Goal: Information Seeking & Learning: Learn about a topic

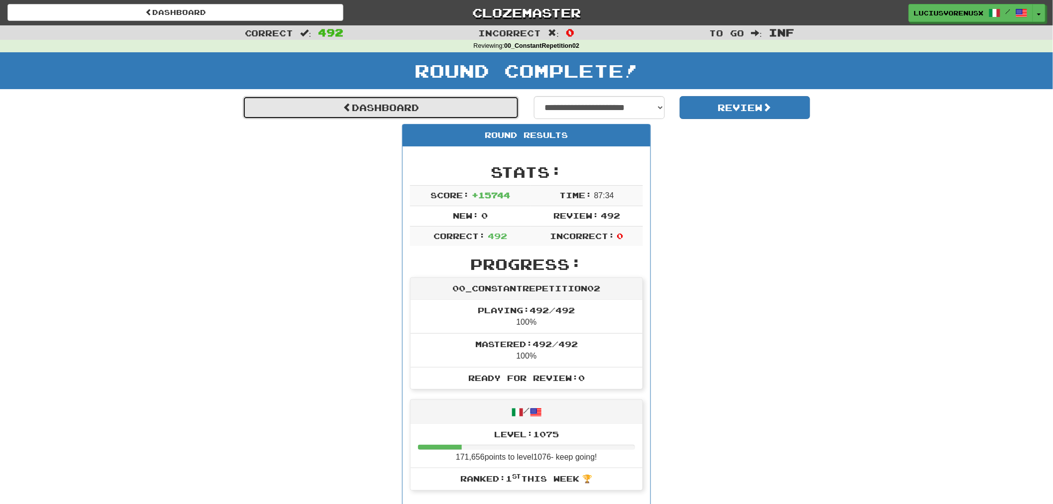
click at [376, 110] on link "Dashboard" at bounding box center [381, 107] width 276 height 23
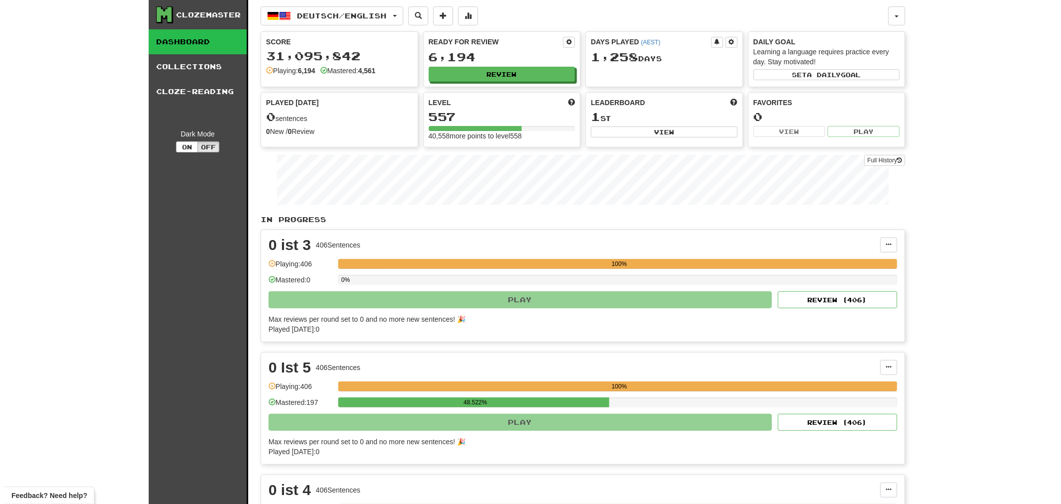
scroll to position [440, 0]
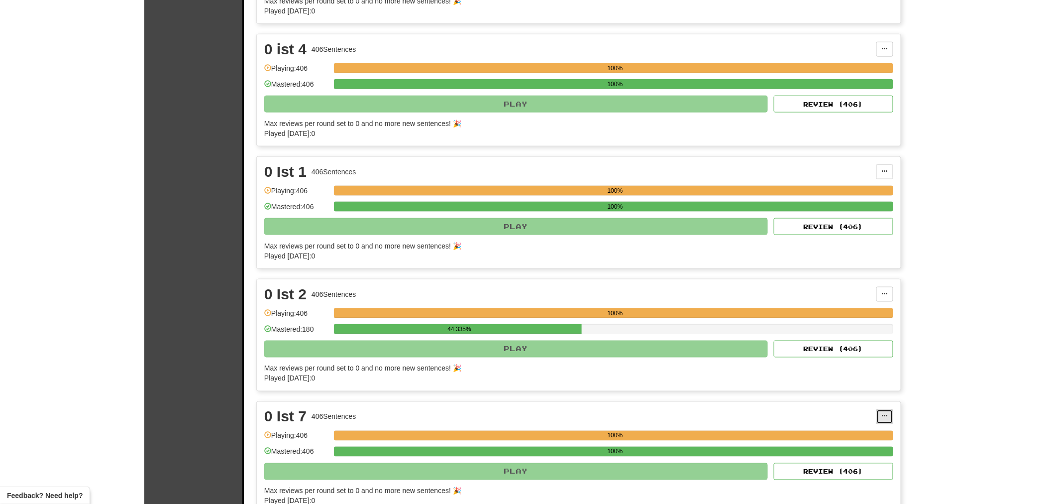
click at [887, 414] on button at bounding box center [884, 416] width 17 height 15
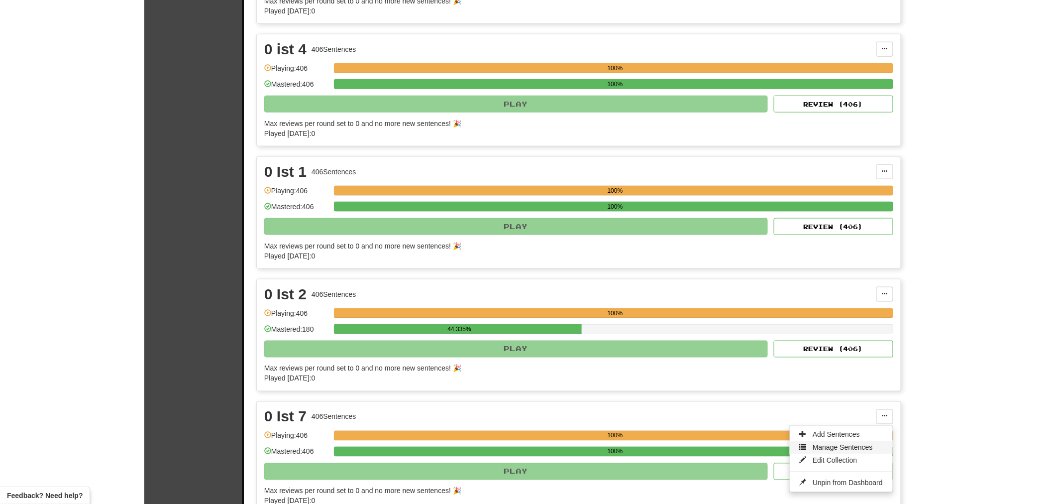
click at [844, 445] on link "Manage Sentences" at bounding box center [841, 447] width 103 height 13
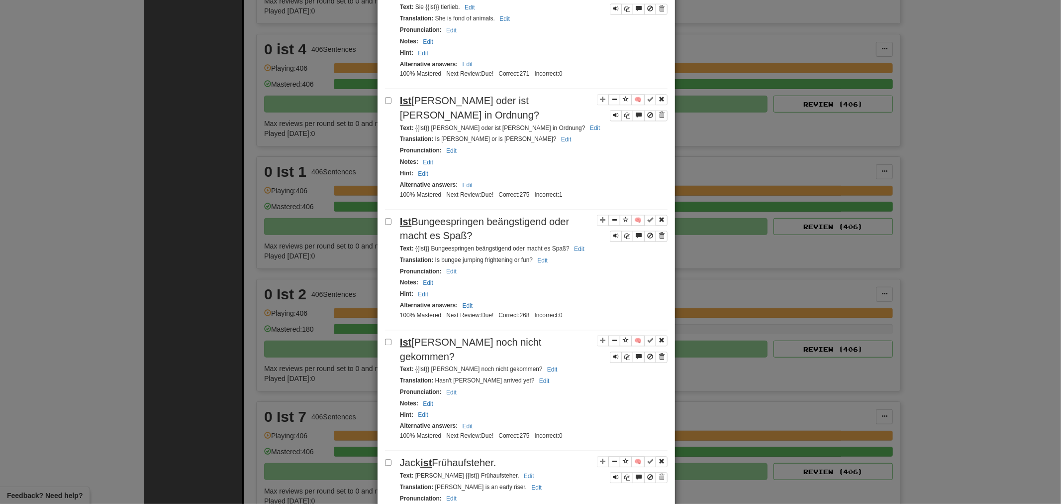
scroll to position [1903, 0]
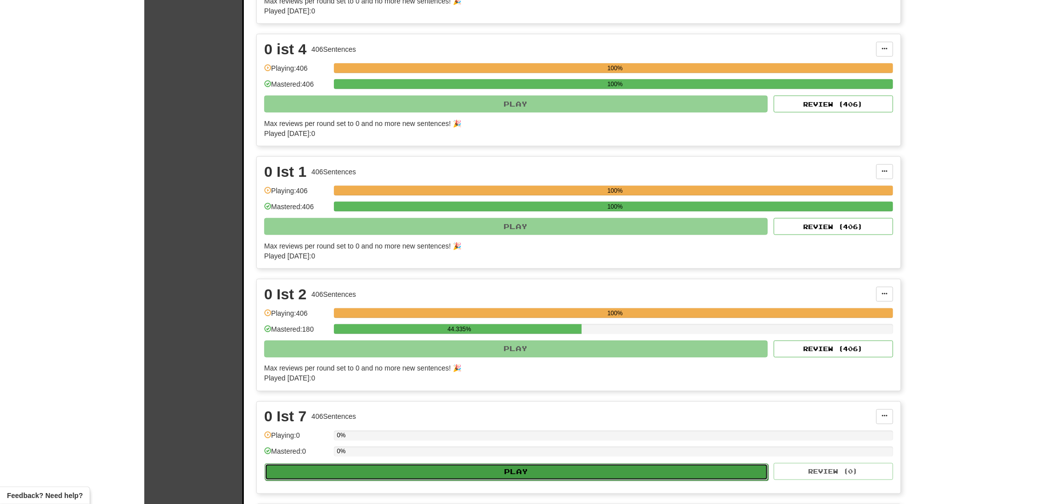
click at [571, 477] on button "Play" at bounding box center [517, 471] width 504 height 17
select select "********"
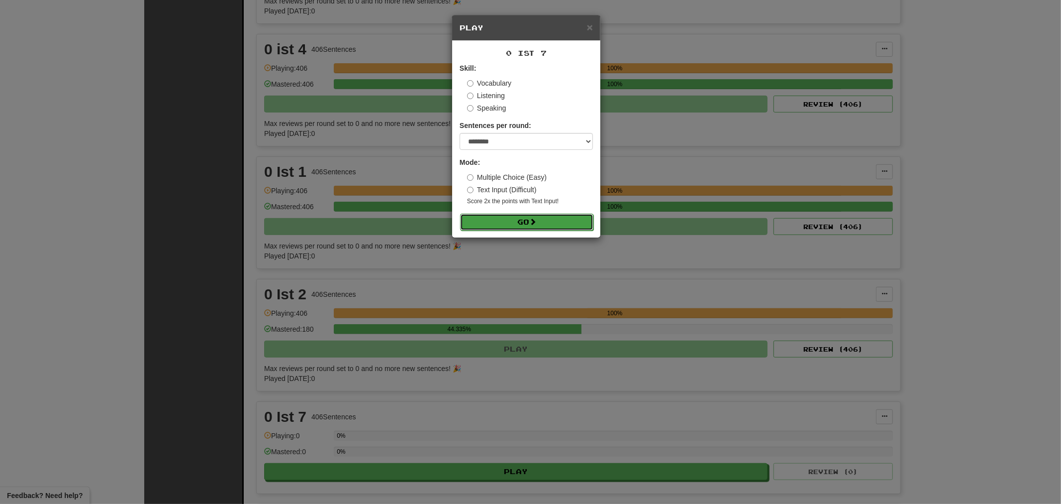
click at [506, 222] on button "Go" at bounding box center [526, 221] width 133 height 17
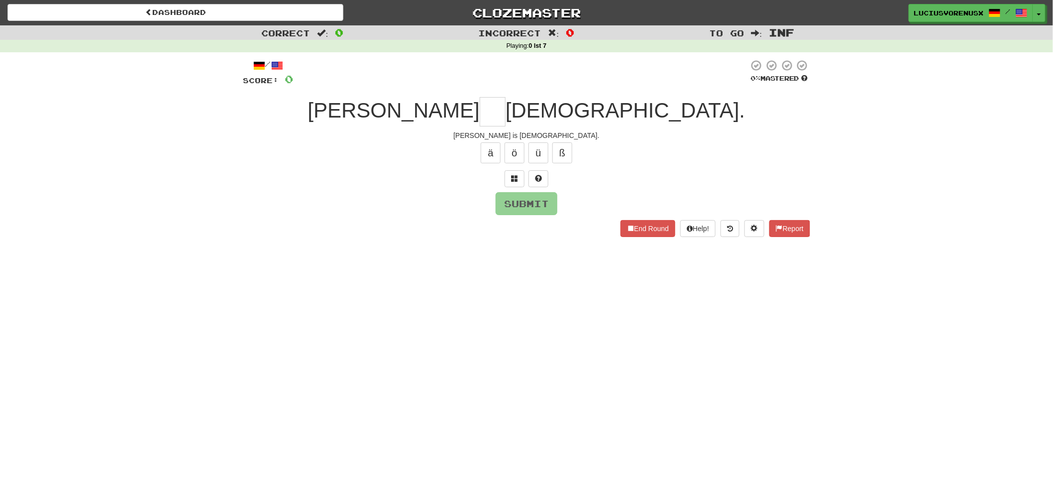
click at [122, 451] on div "Dashboard Clozemaster LuciusVorenusX / Toggle Dropdown Dashboard Leaderboard Ac…" at bounding box center [526, 252] width 1053 height 504
click at [480, 118] on input "text" at bounding box center [493, 111] width 26 height 29
click at [66, 284] on div "Dashboard Clozemaster LuciusVorenusX / Toggle Dropdown Dashboard Leaderboard Ac…" at bounding box center [526, 252] width 1053 height 504
click at [481, 107] on input "text" at bounding box center [493, 111] width 26 height 29
type input "***"
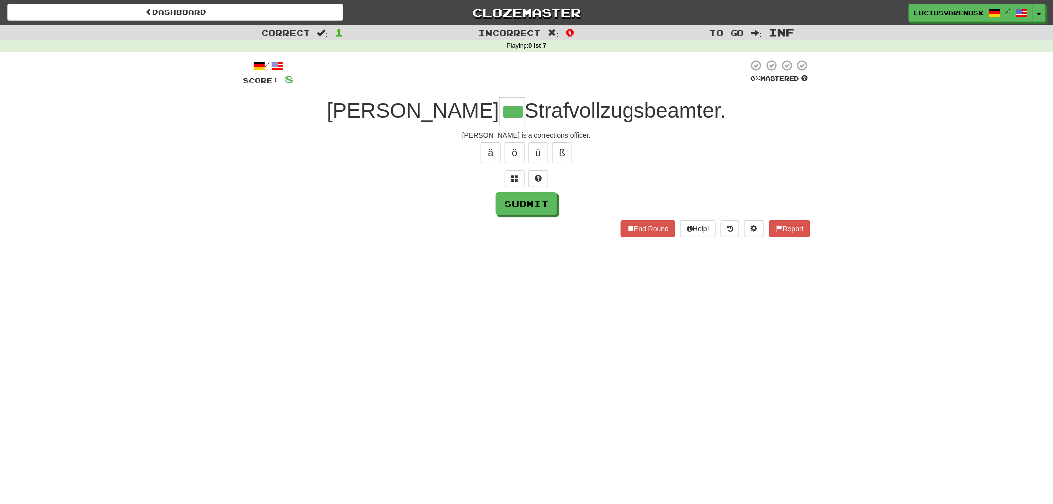
type input "***"
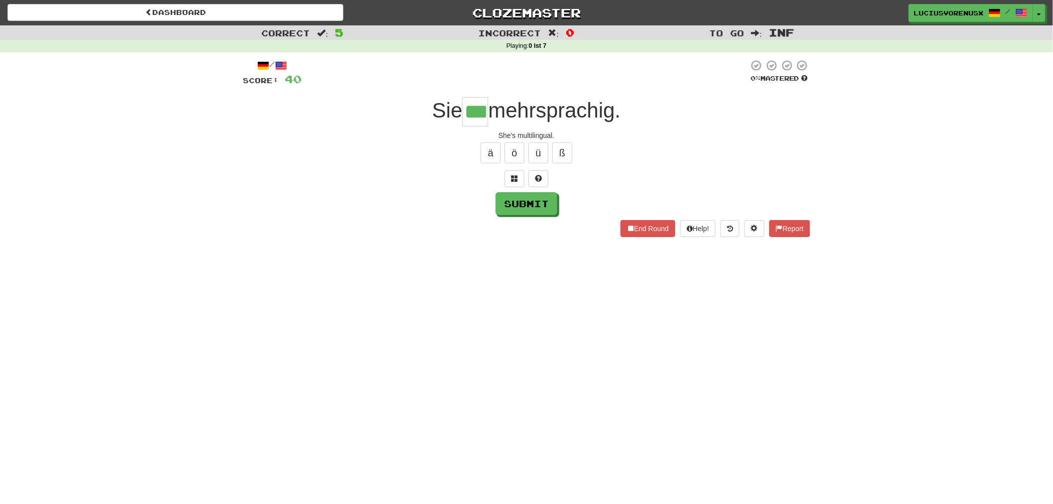
type input "***"
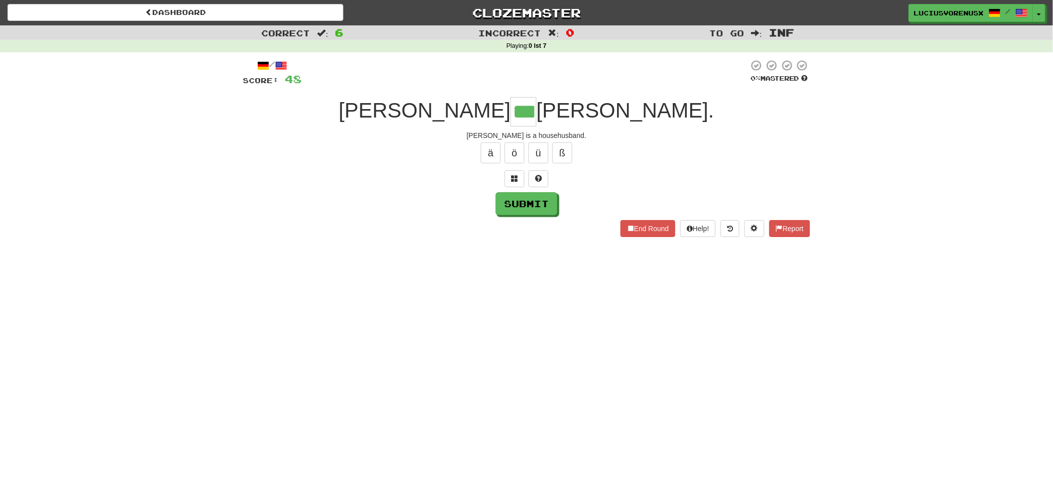
type input "***"
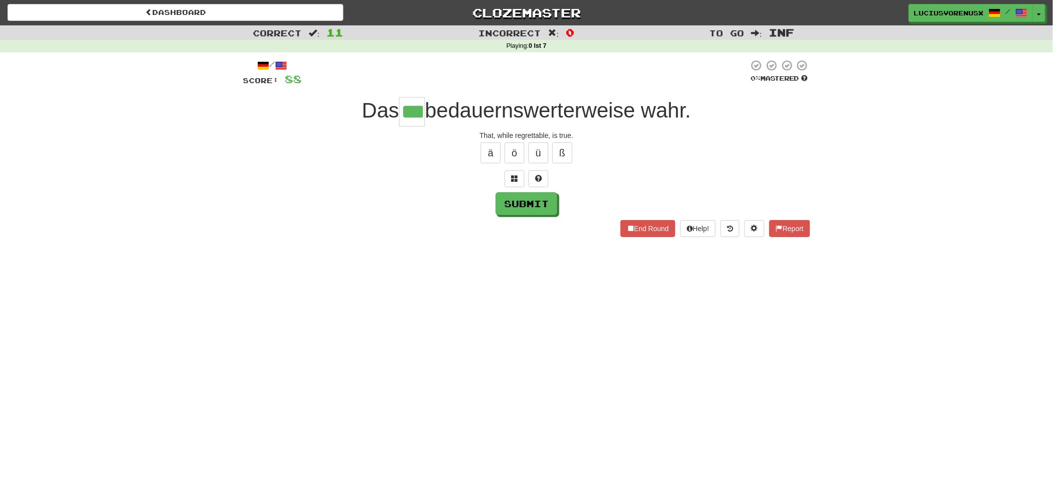
type input "***"
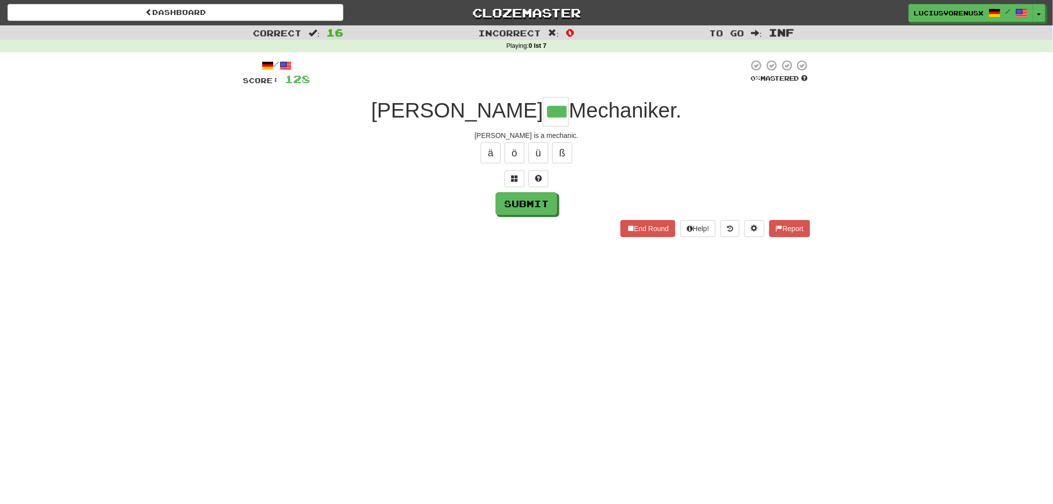
type input "***"
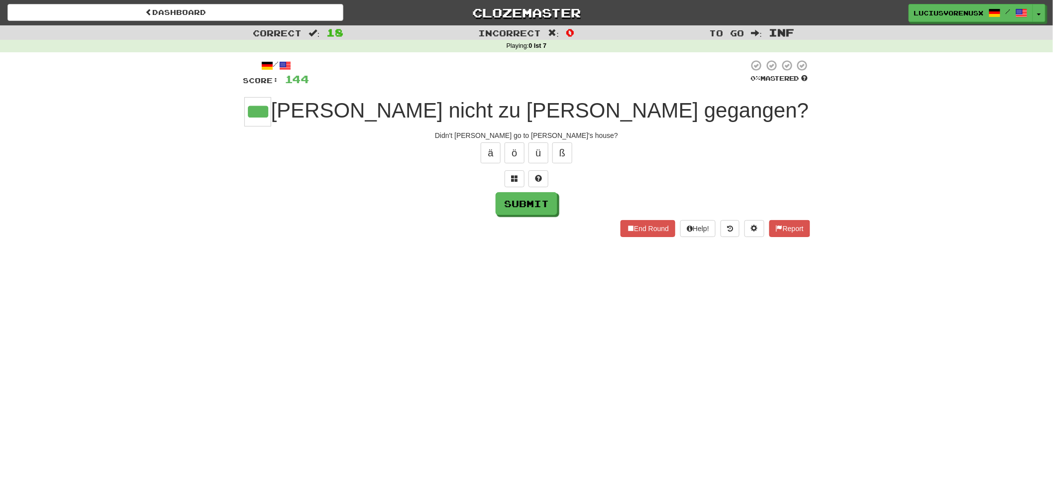
type input "***"
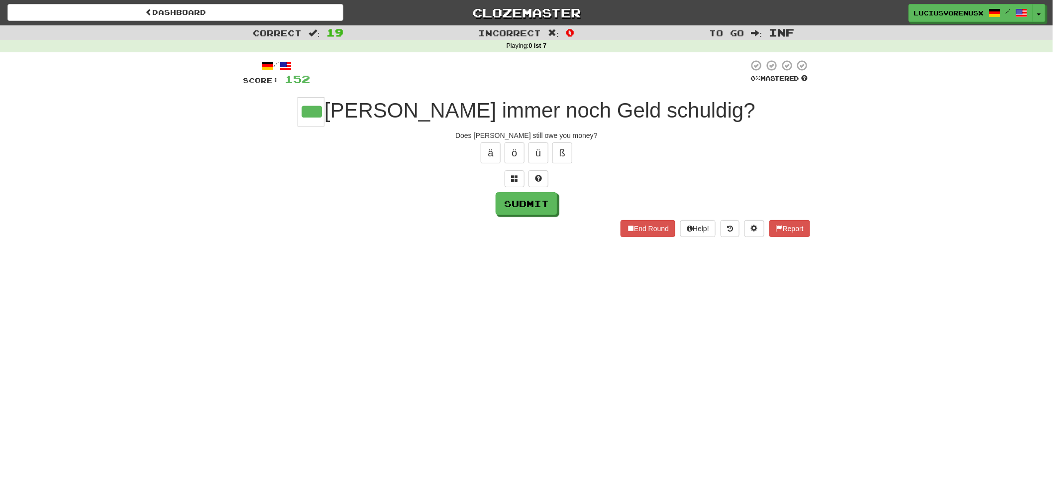
type input "***"
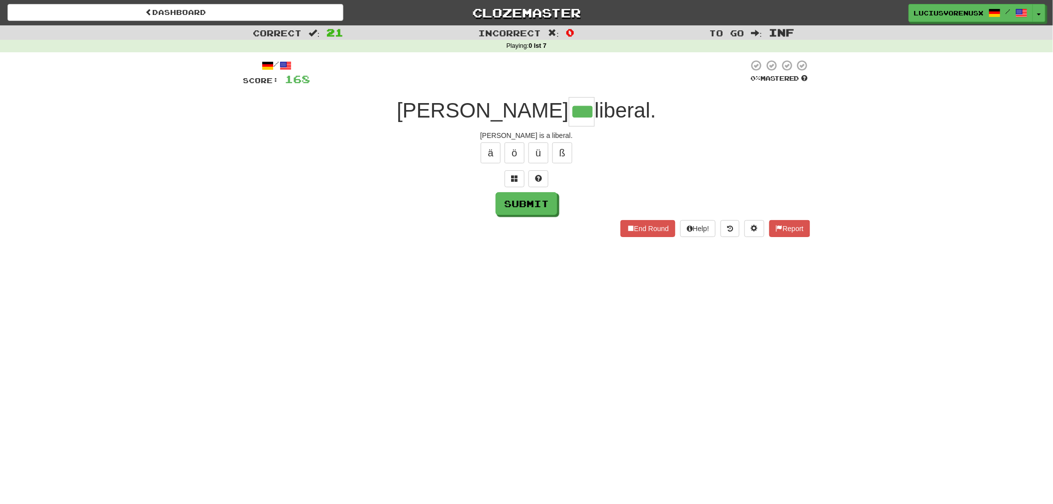
type input "***"
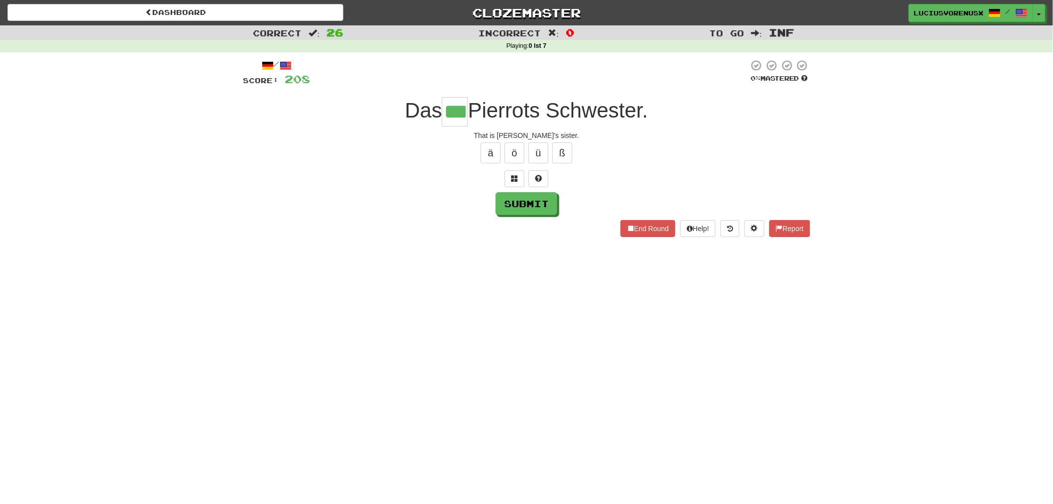
type input "***"
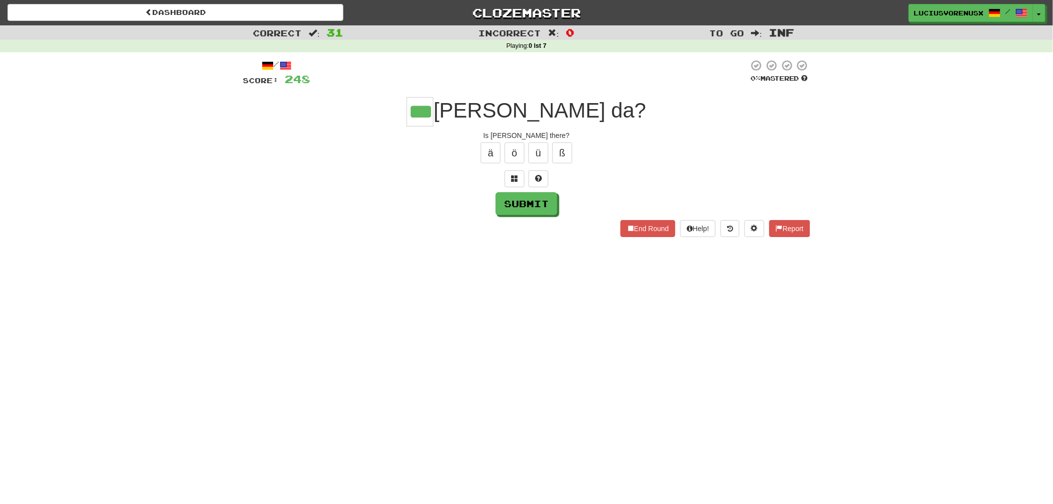
type input "***"
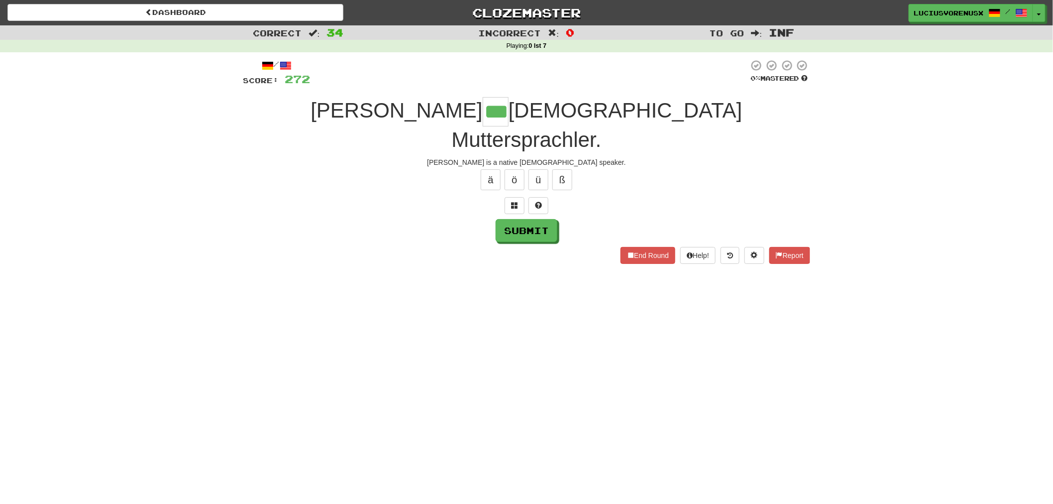
type input "***"
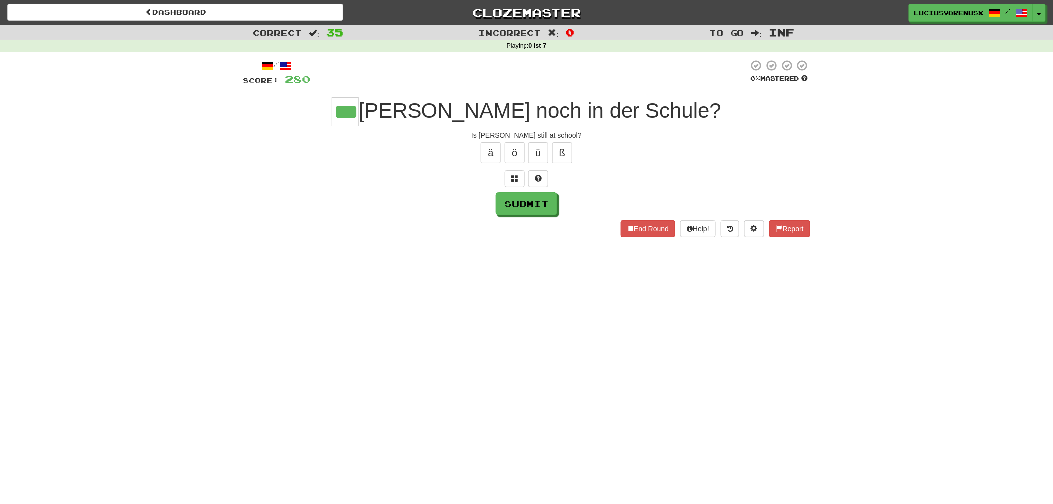
type input "***"
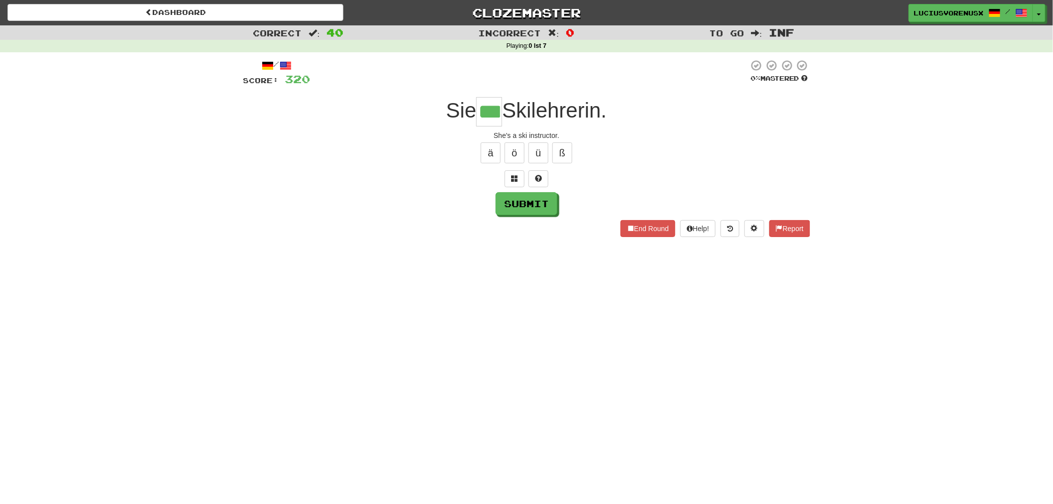
type input "***"
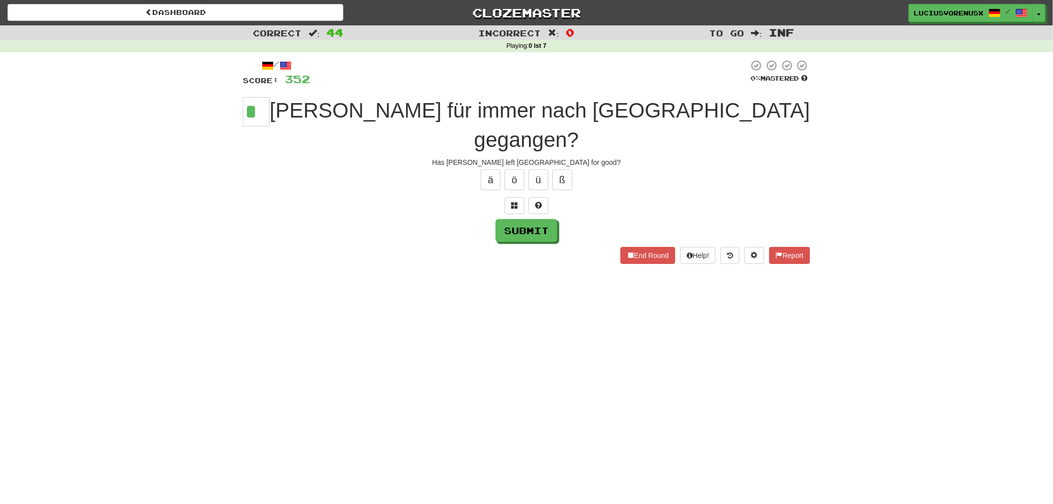
type input "*"
click at [232, 13] on link "Dashboard" at bounding box center [175, 12] width 336 height 17
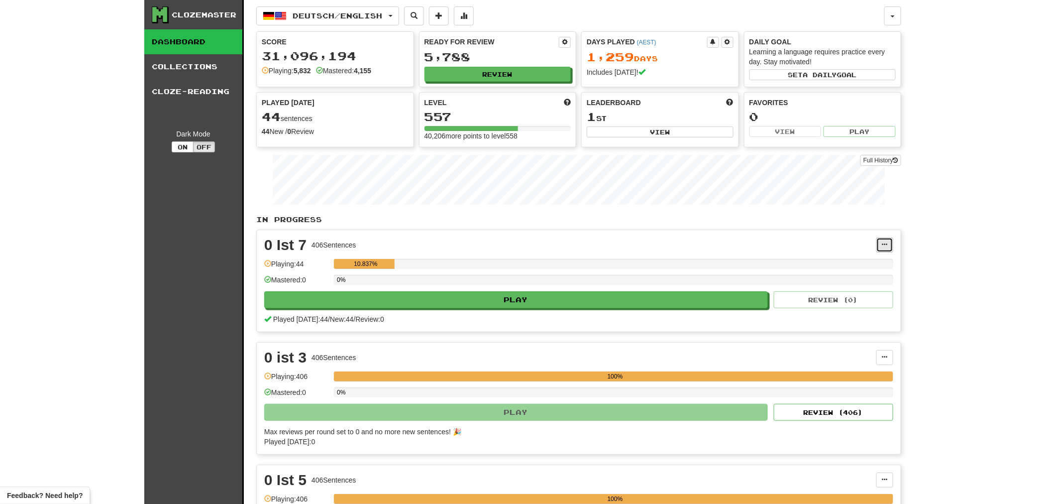
click at [886, 244] on span at bounding box center [885, 244] width 6 height 6
click at [840, 281] on link "Manage Sentences" at bounding box center [841, 275] width 103 height 13
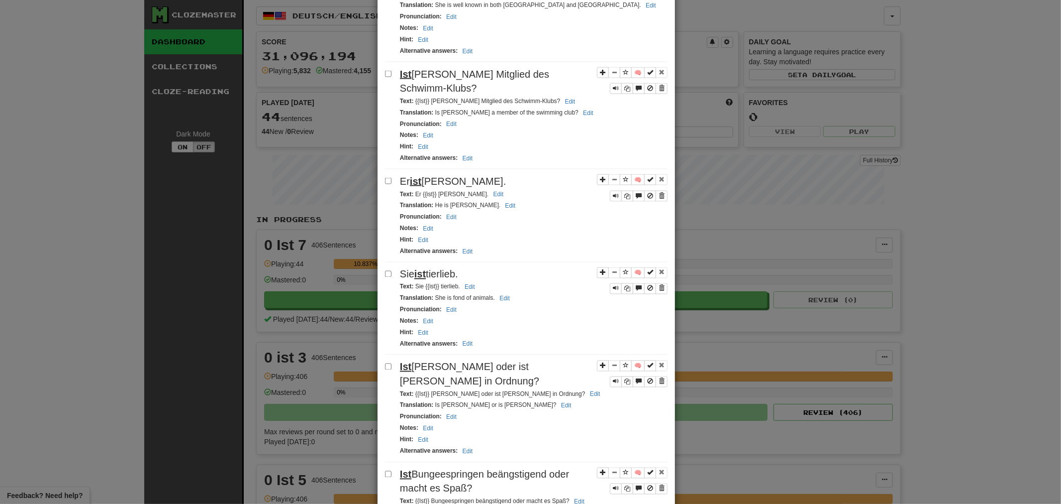
scroll to position [1661, 0]
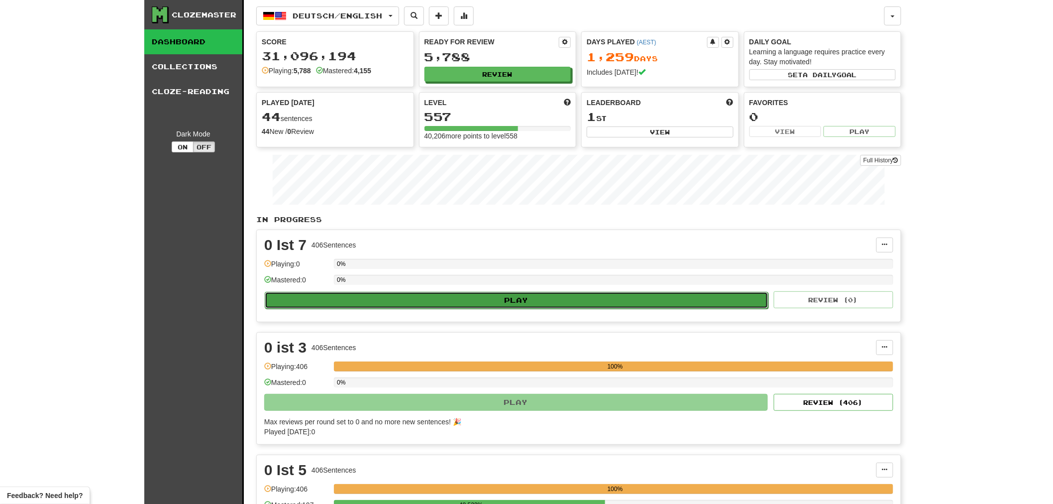
click at [482, 303] on button "Play" at bounding box center [517, 300] width 504 height 17
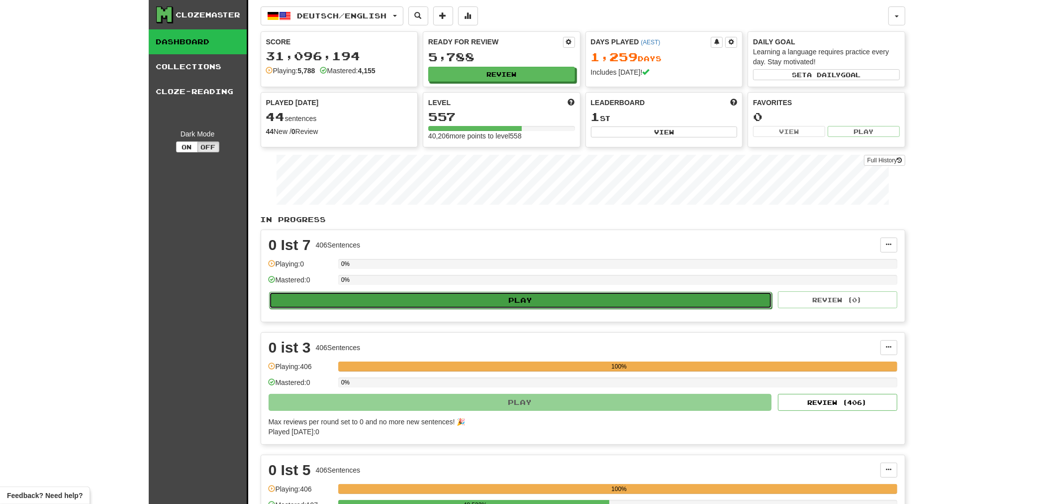
select select "********"
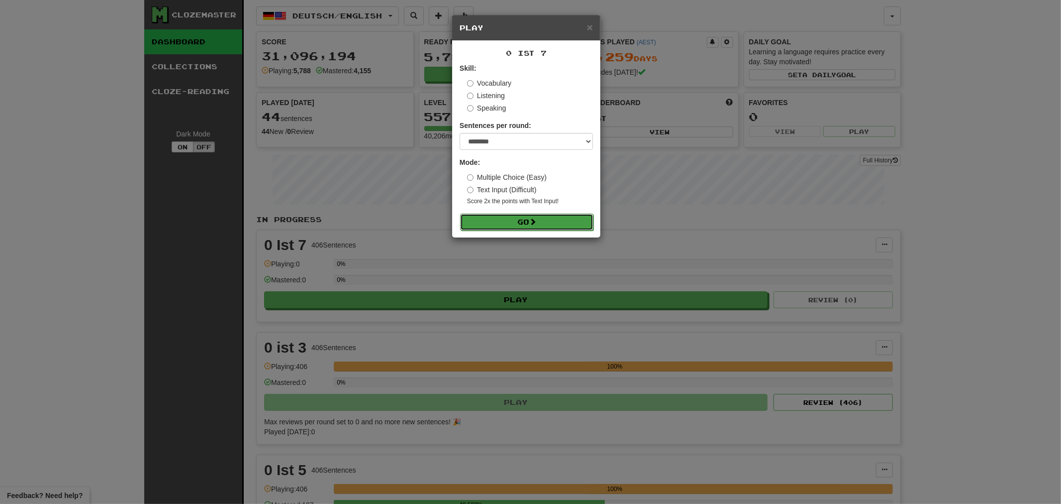
click at [484, 223] on button "Go" at bounding box center [526, 221] width 133 height 17
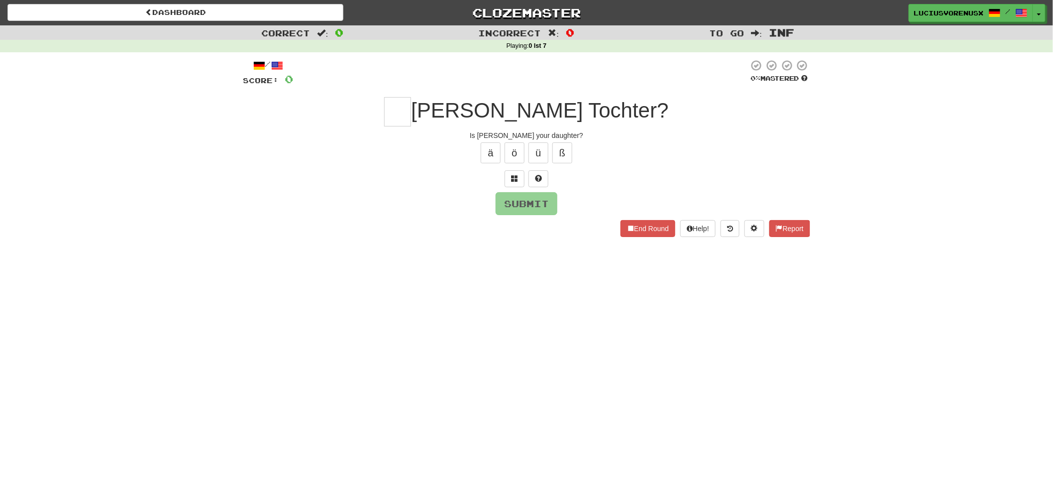
click at [0, 215] on div "Correct : 0 Incorrect : 0 To go : Inf Playing : 0 Ist 7 / Score: 0 0 % Mastered…" at bounding box center [526, 137] width 1053 height 225
click at [1041, 19] on button "Toggle Dropdown" at bounding box center [1039, 13] width 13 height 18
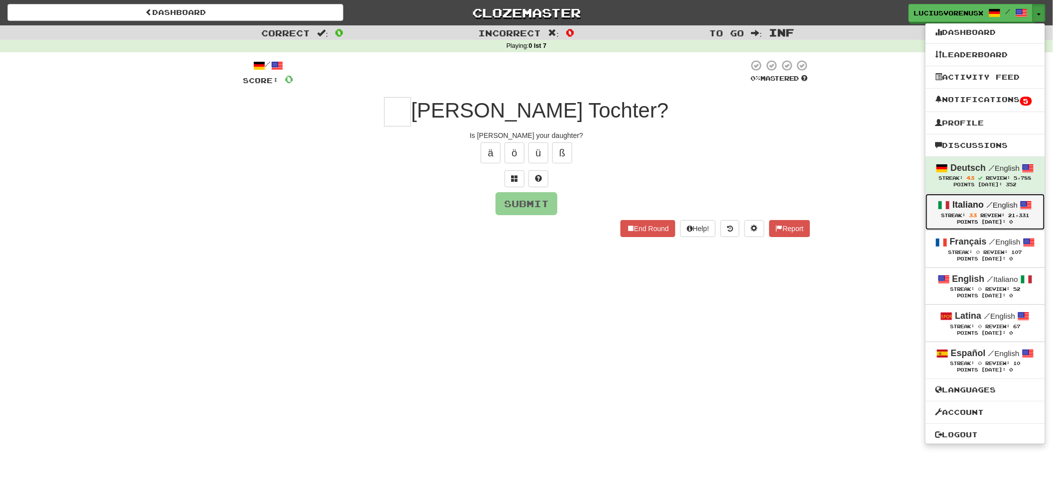
click at [982, 209] on div "Italiano / English" at bounding box center [986, 205] width 100 height 13
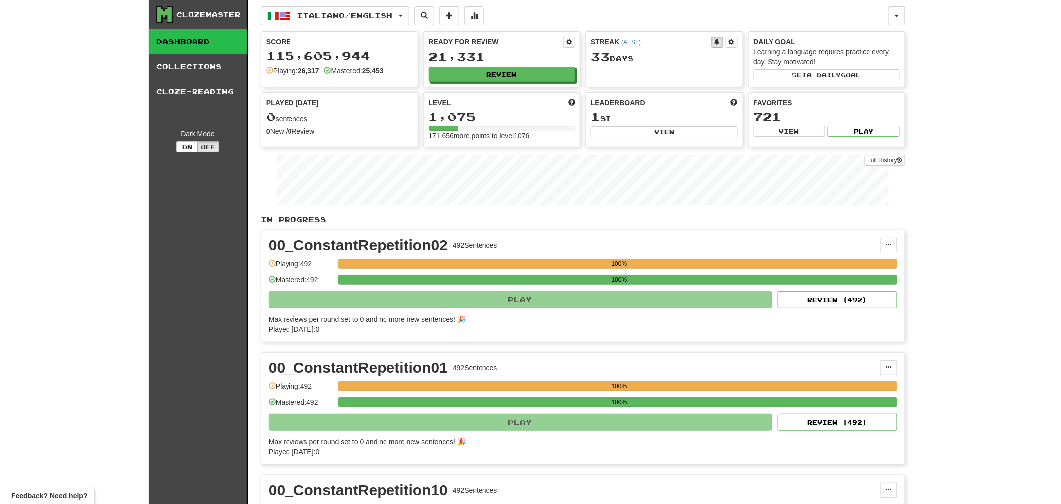
scroll to position [440, 0]
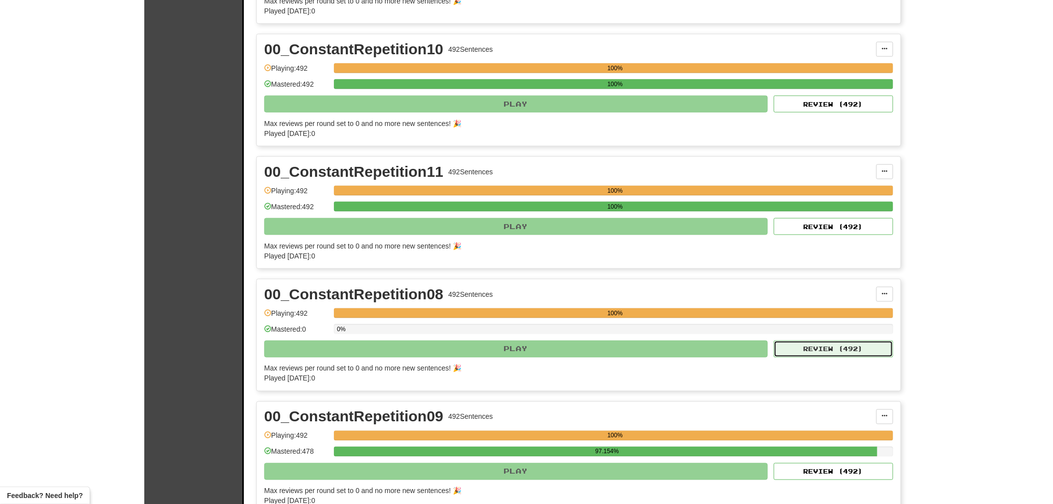
click at [815, 352] on button "Review ( 492 )" at bounding box center [833, 348] width 119 height 17
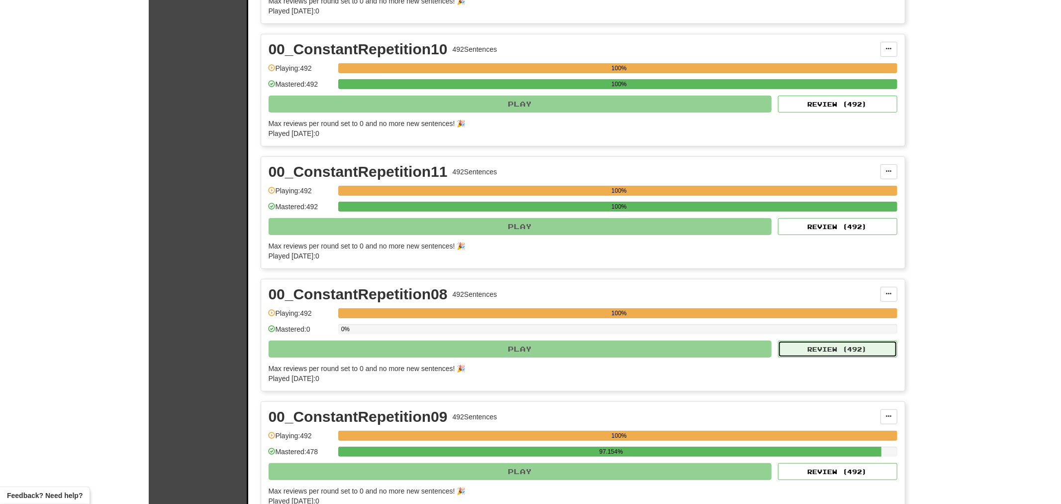
select select "********"
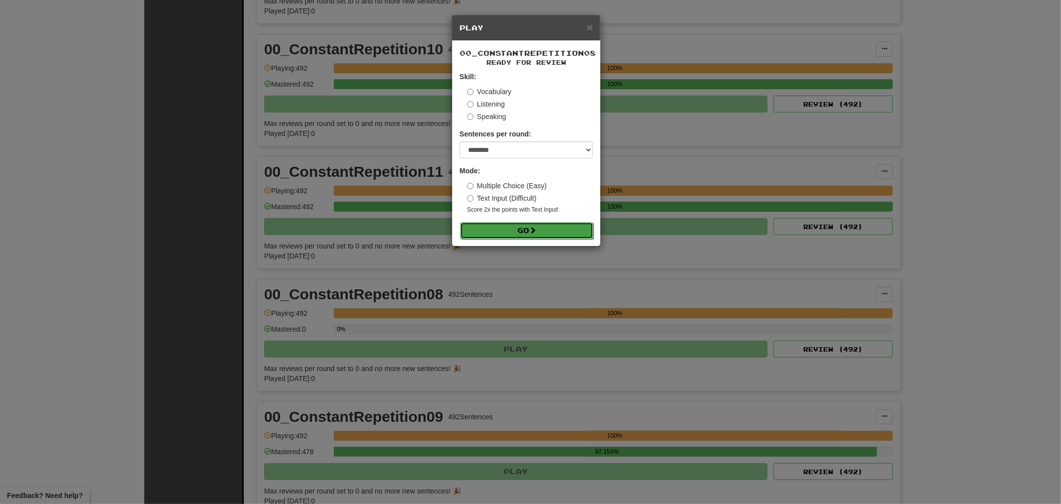
click at [520, 232] on button "Go" at bounding box center [526, 230] width 133 height 17
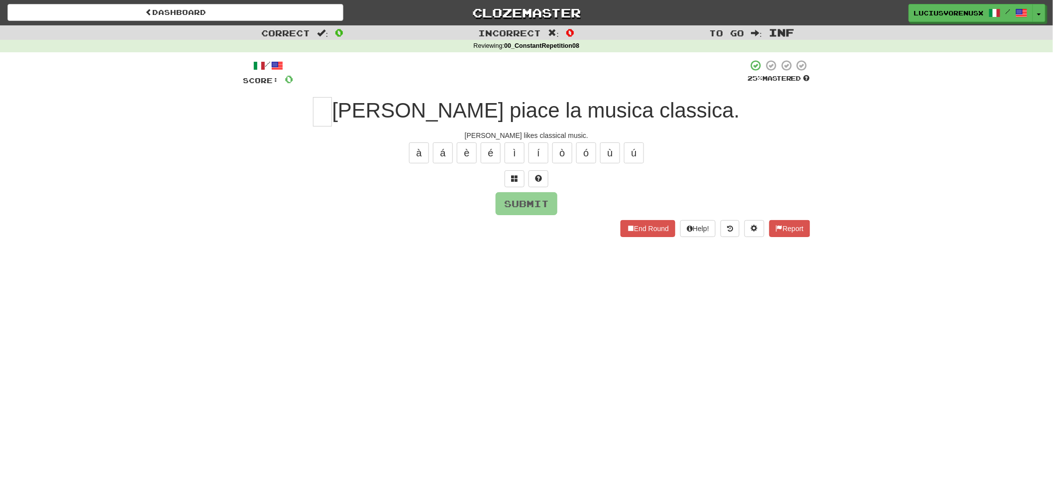
click at [36, 325] on div "Dashboard Clozemaster [PERSON_NAME] / Toggle Dropdown Dashboard Leaderboard Act…" at bounding box center [526, 252] width 1053 height 504
click at [332, 114] on input "text" at bounding box center [322, 111] width 19 height 29
type input "*"
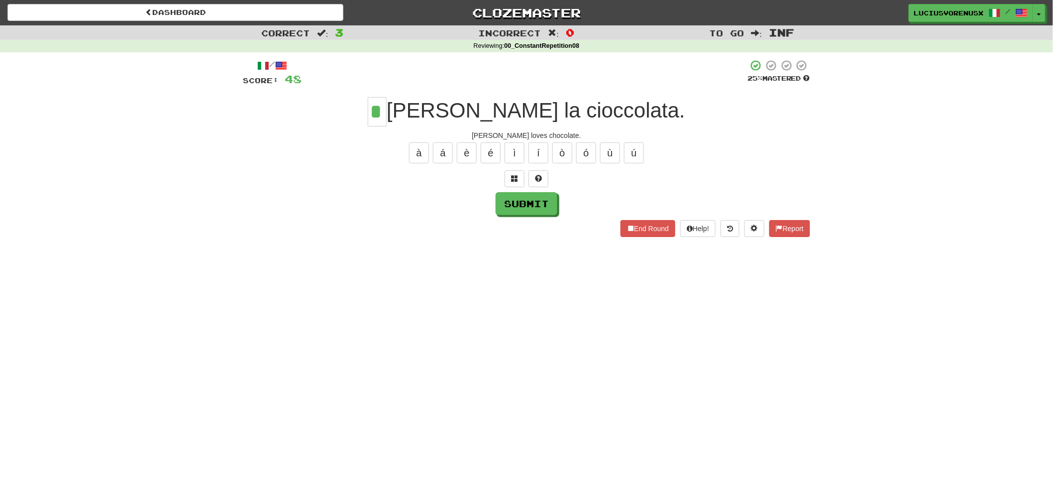
type input "*"
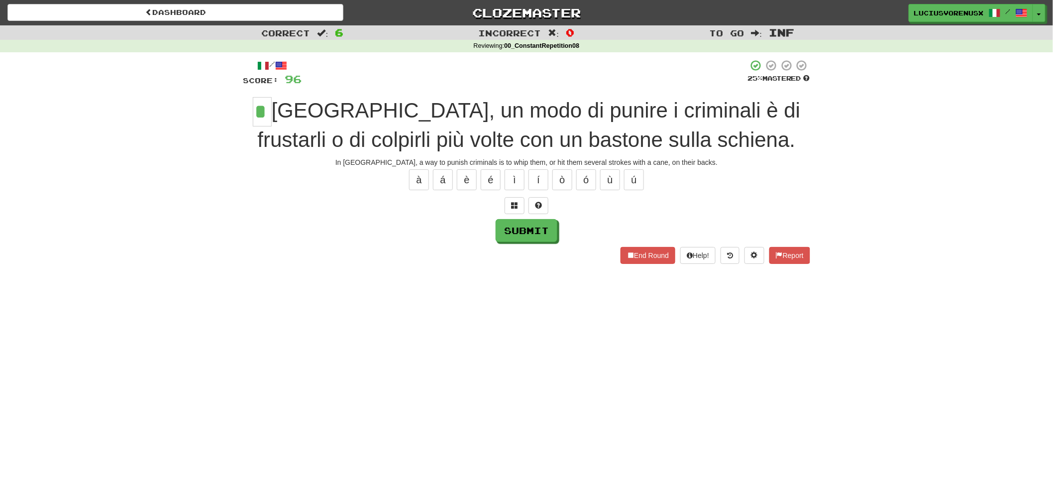
type input "*"
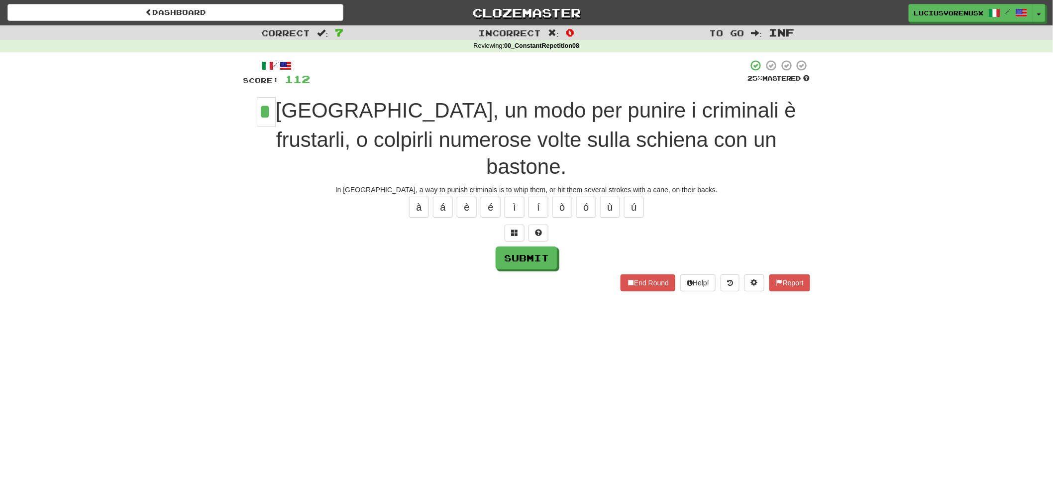
type input "*"
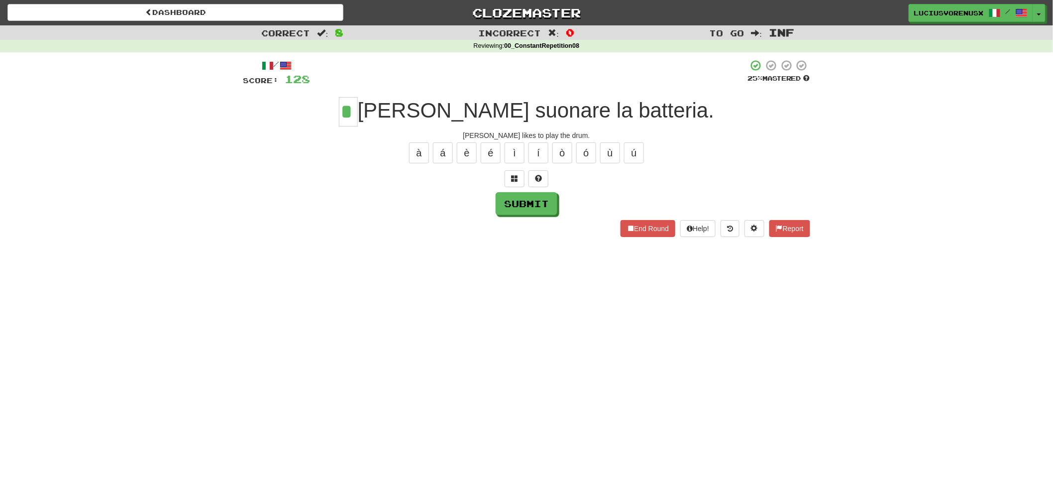
type input "*"
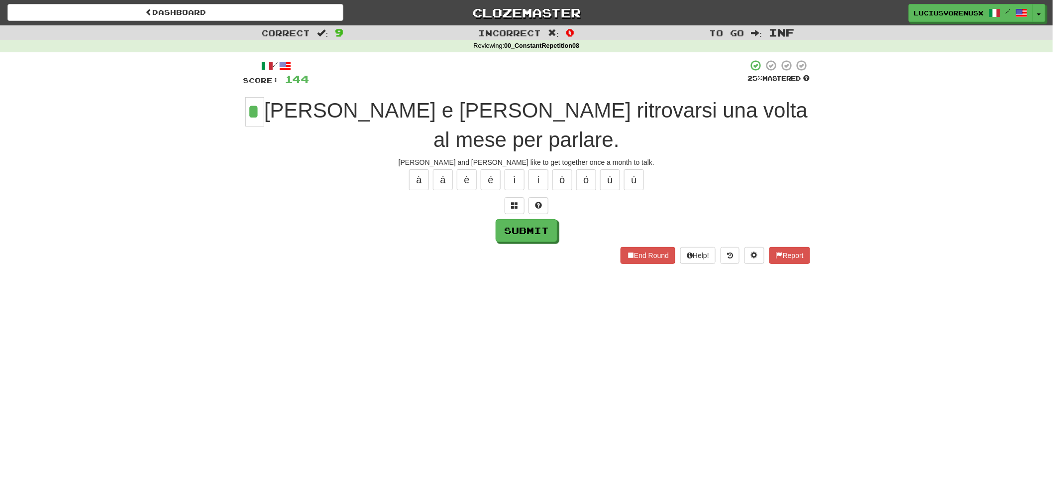
type input "*"
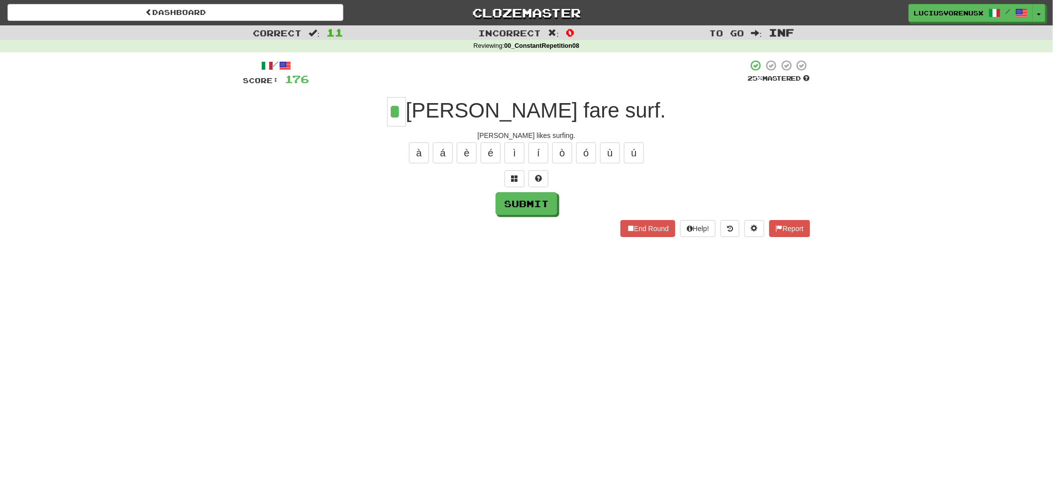
type input "*"
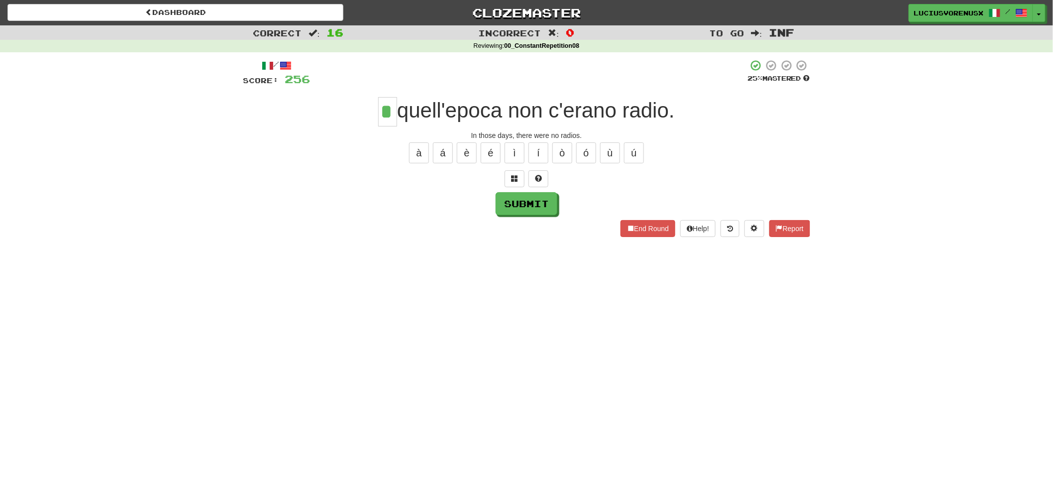
type input "*"
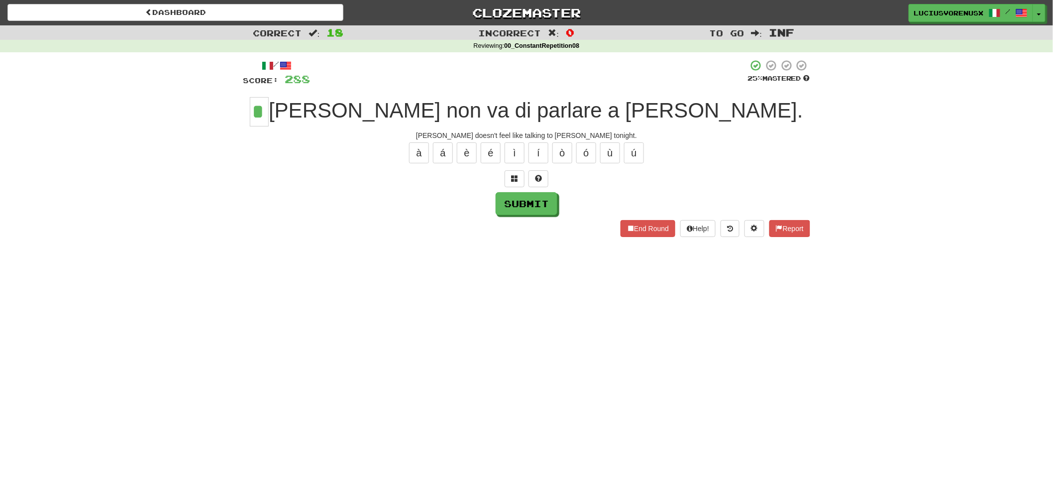
type input "*"
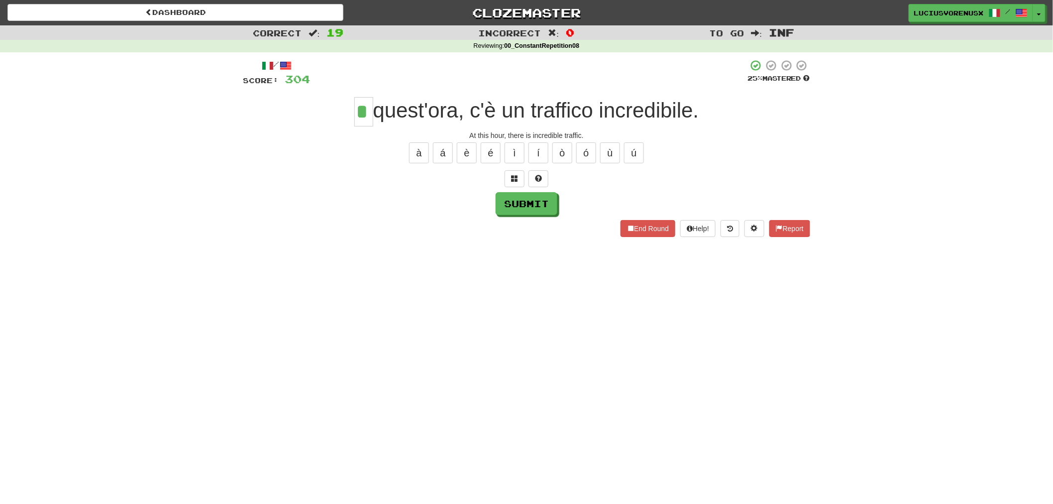
type input "*"
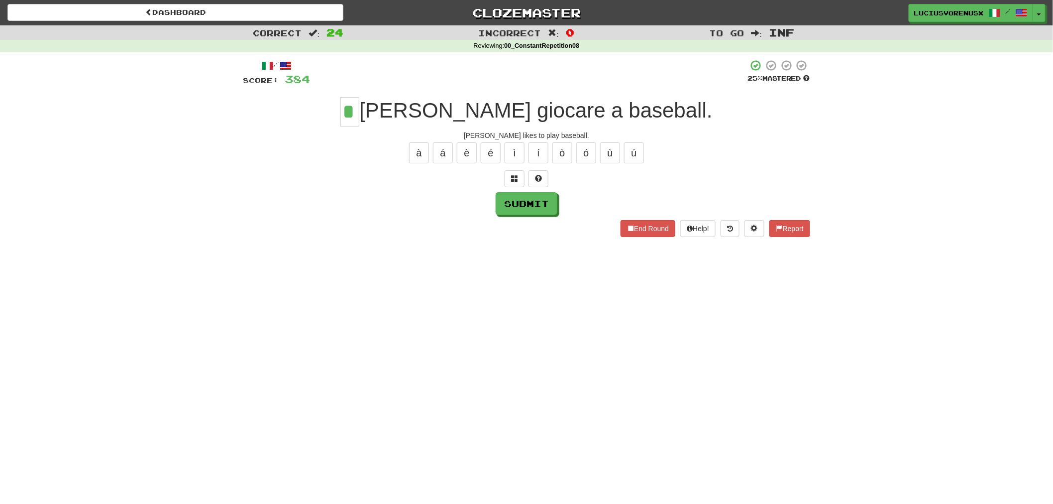
type input "*"
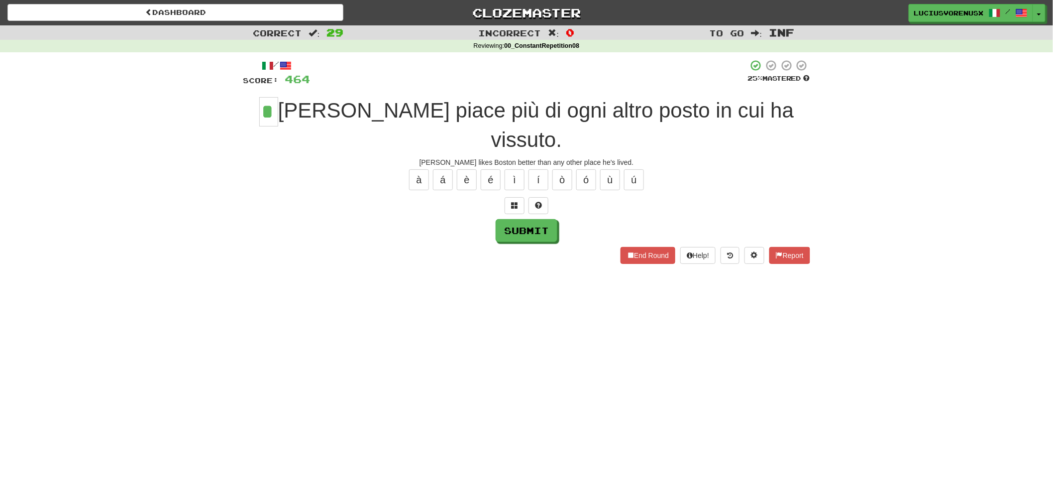
type input "*"
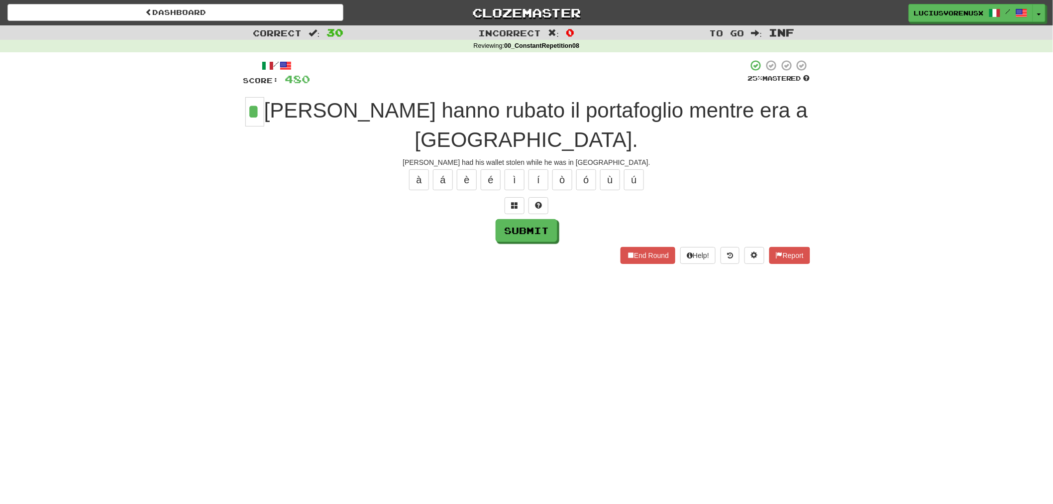
type input "*"
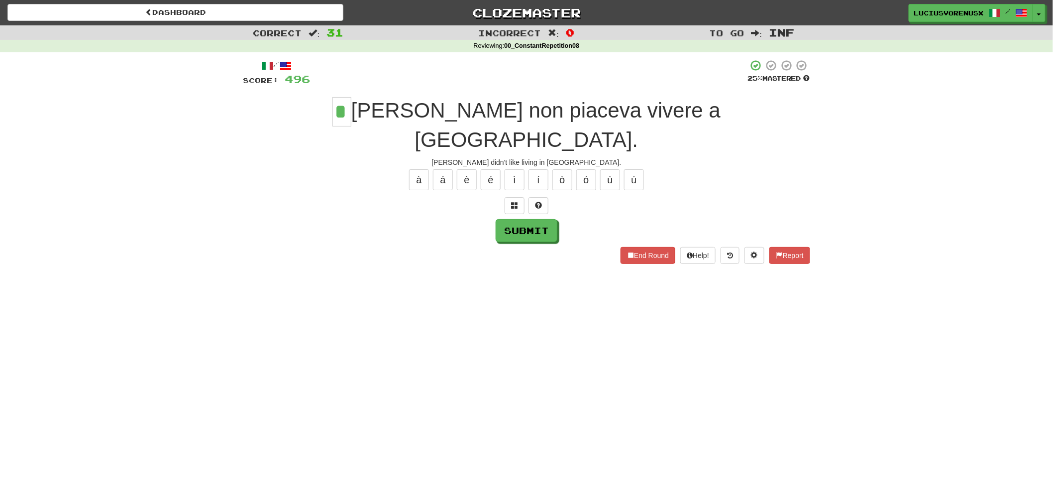
type input "*"
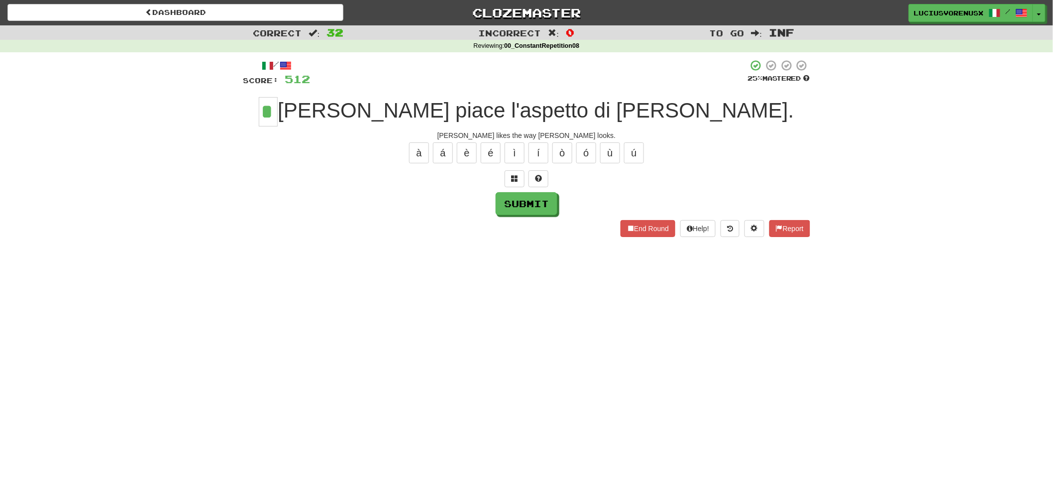
type input "*"
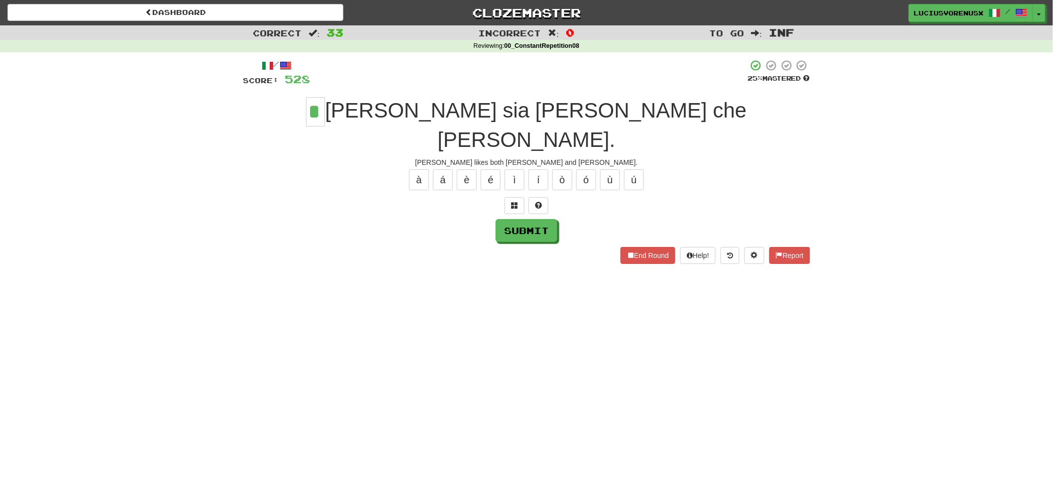
type input "*"
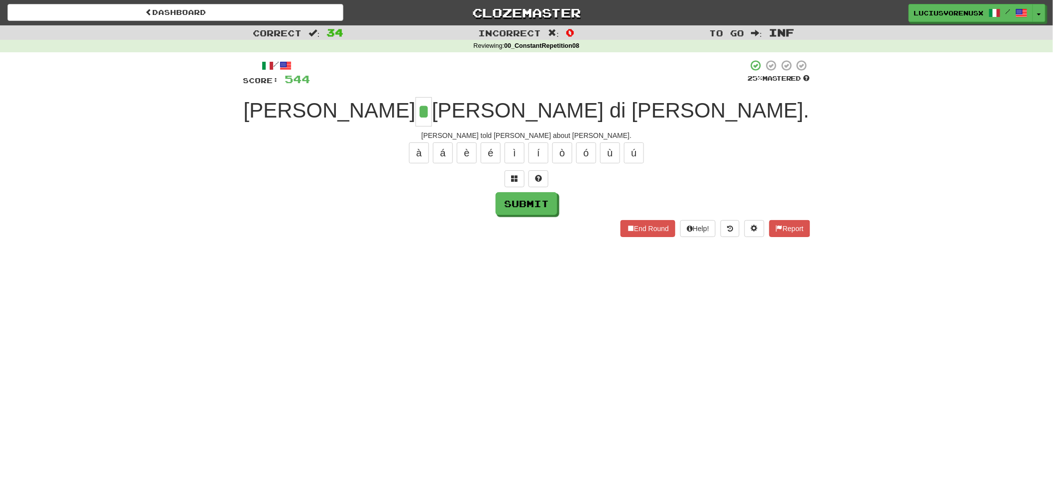
type input "*"
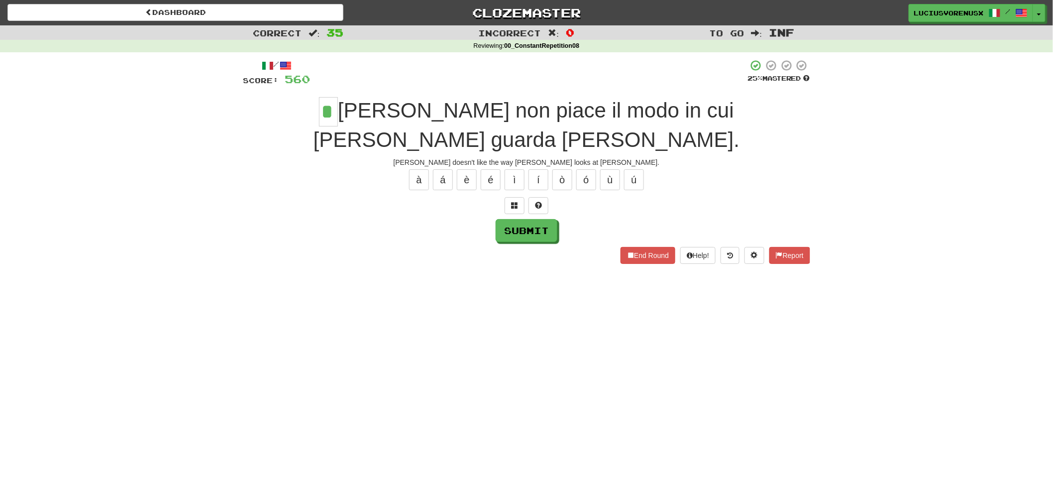
type input "*"
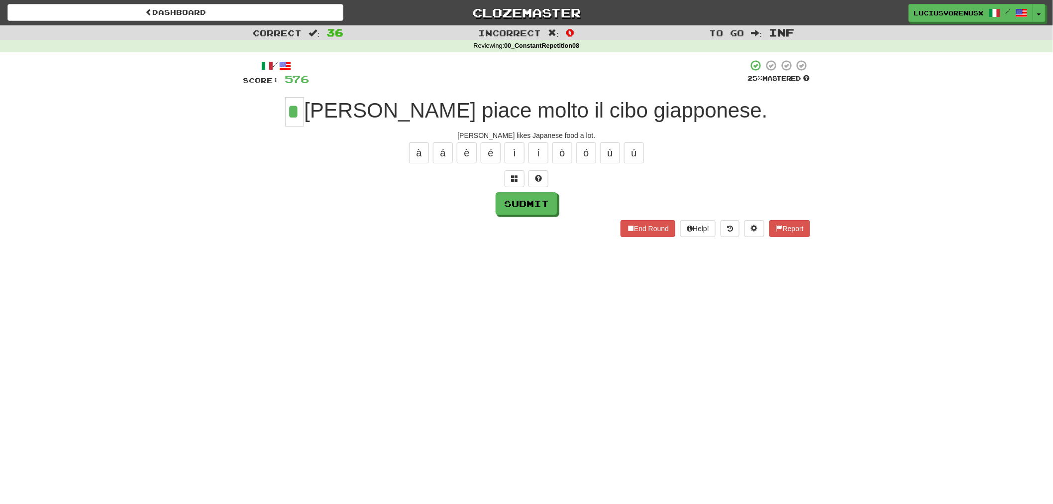
type input "*"
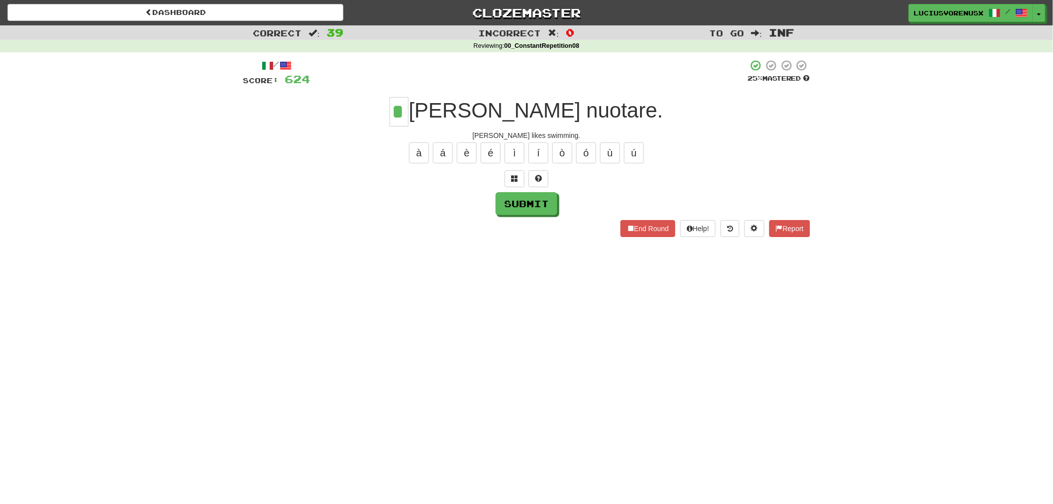
type input "*"
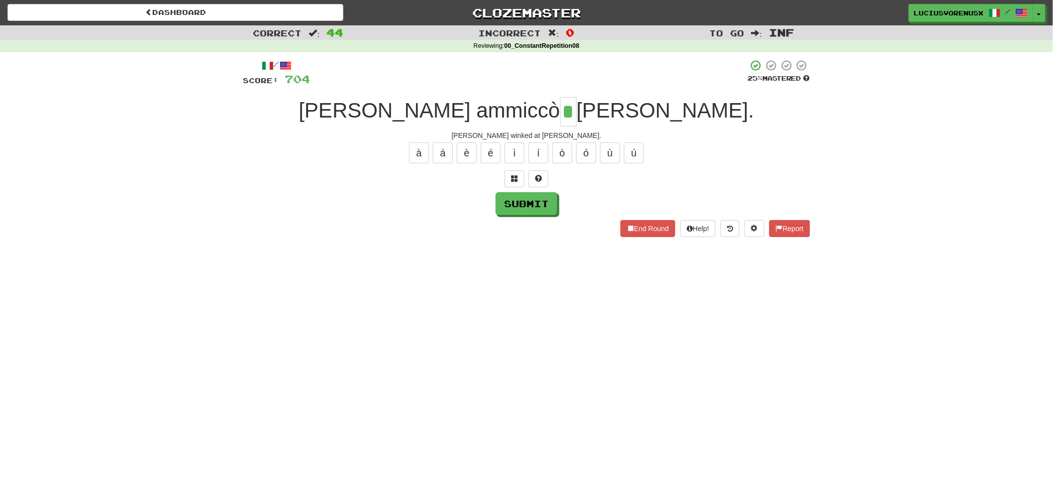
type input "*"
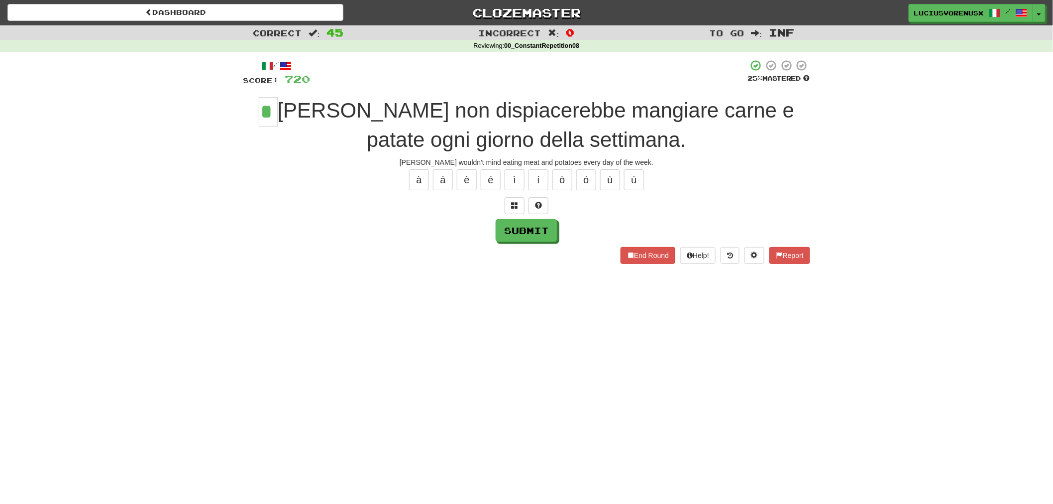
type input "*"
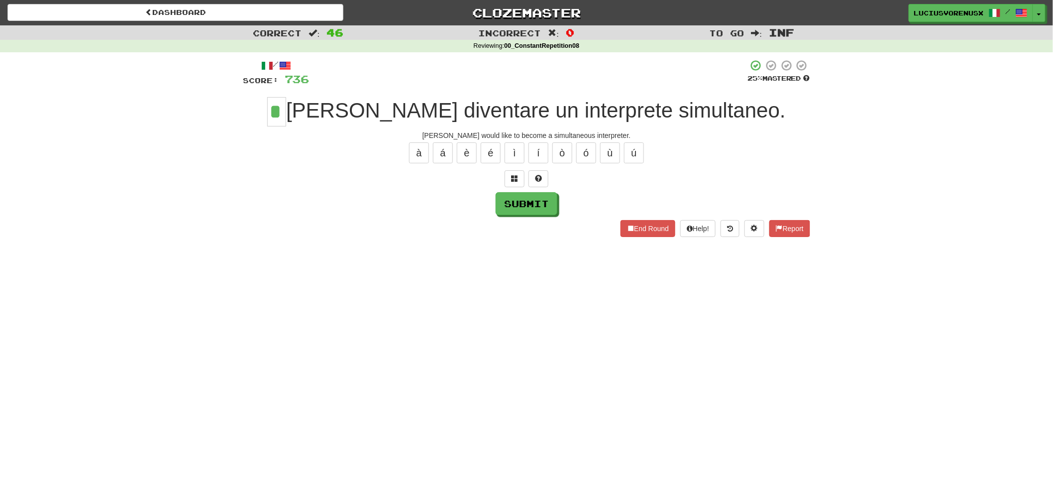
type input "*"
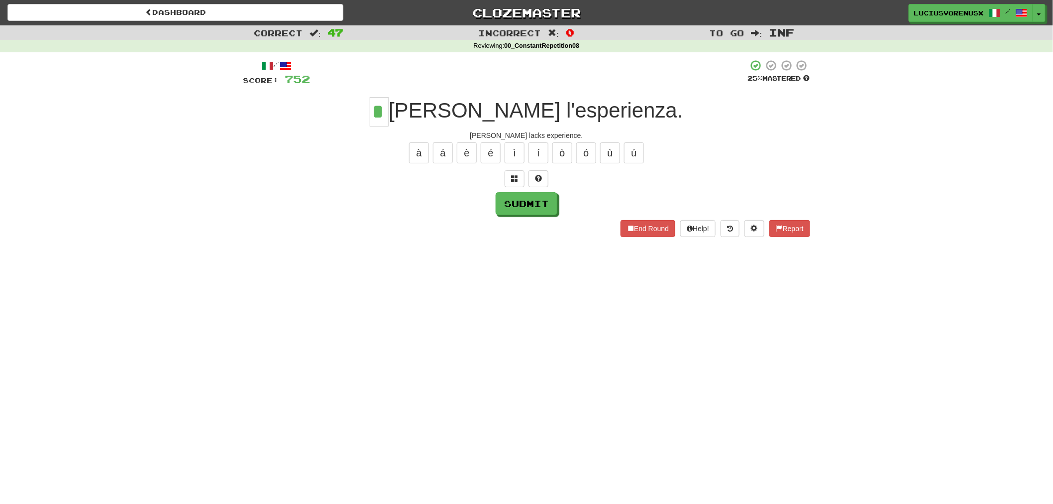
type input "*"
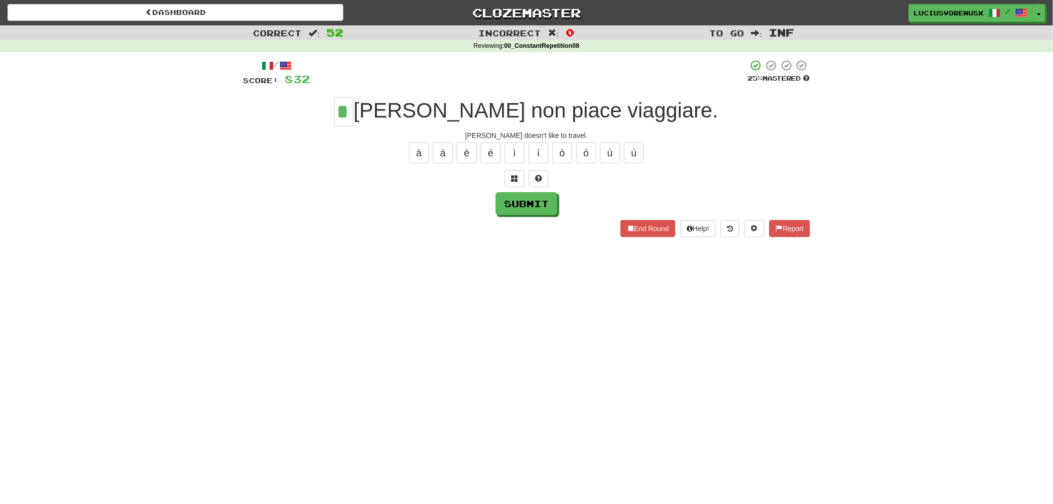
type input "*"
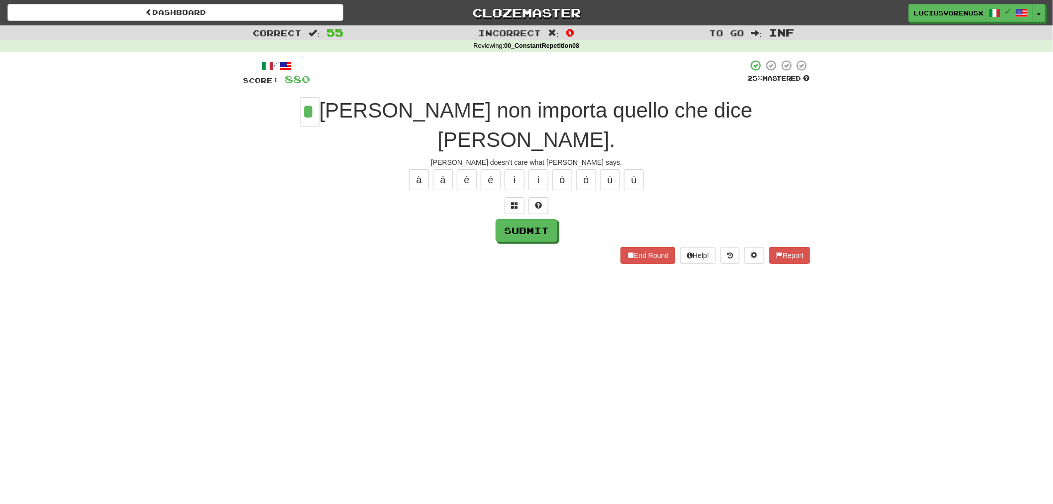
type input "*"
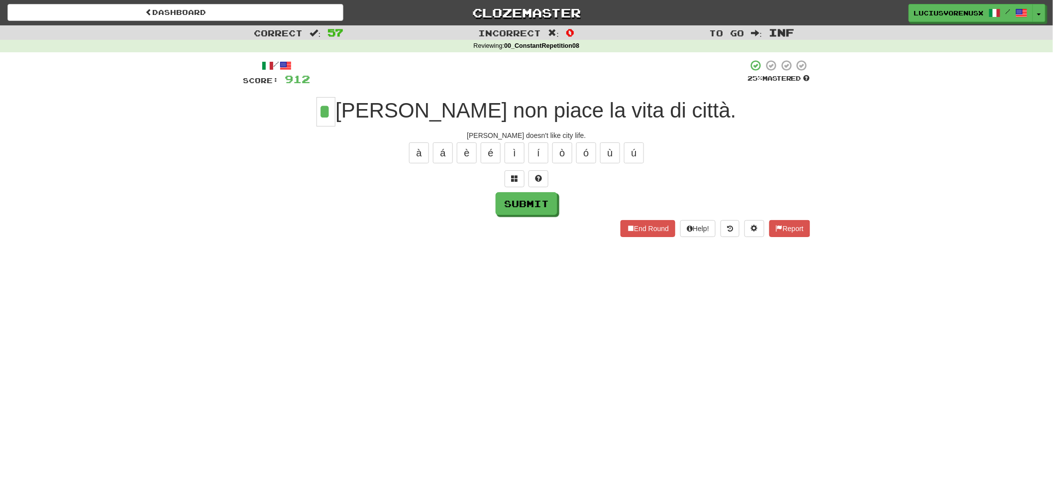
type input "*"
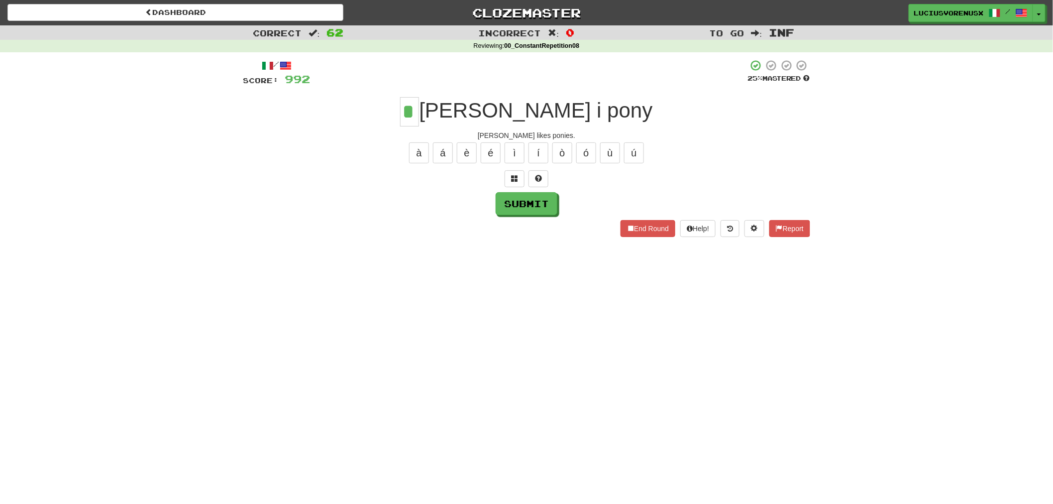
type input "*"
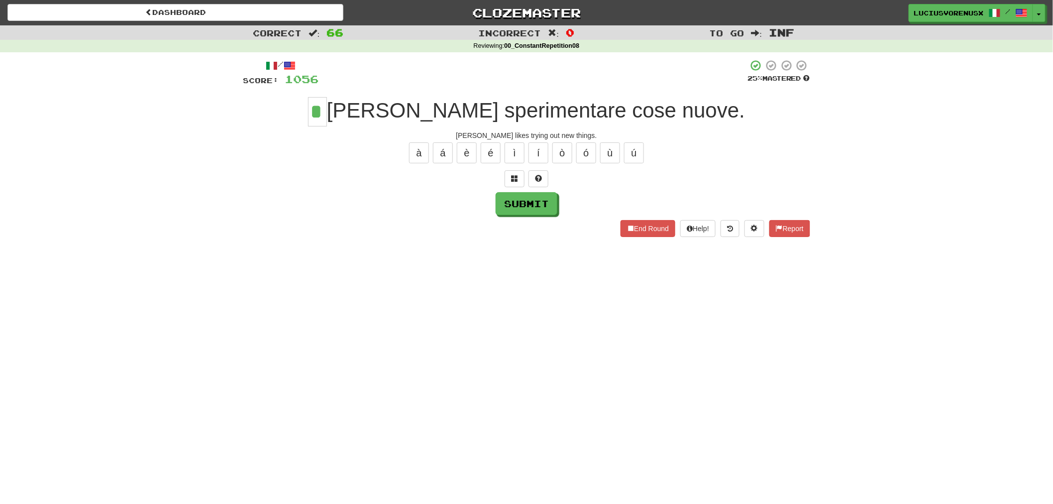
type input "*"
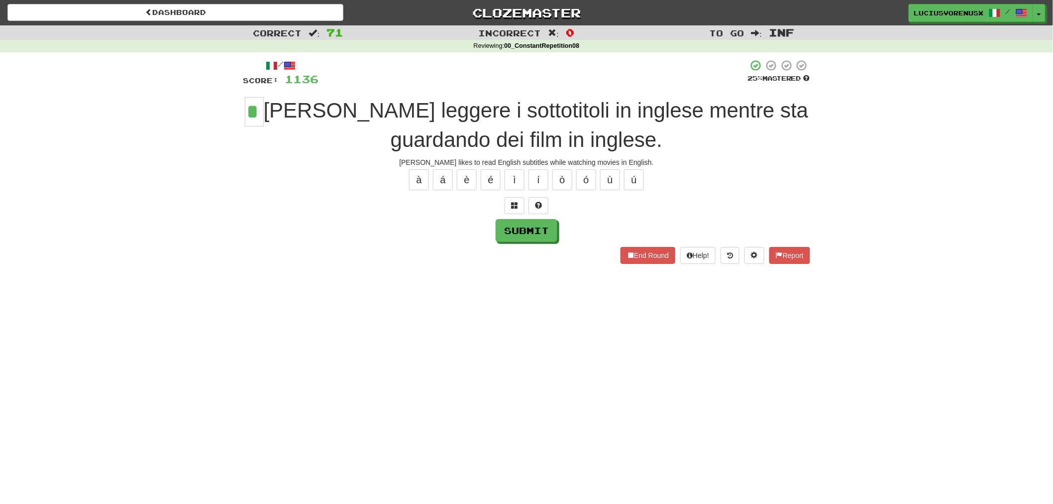
type input "*"
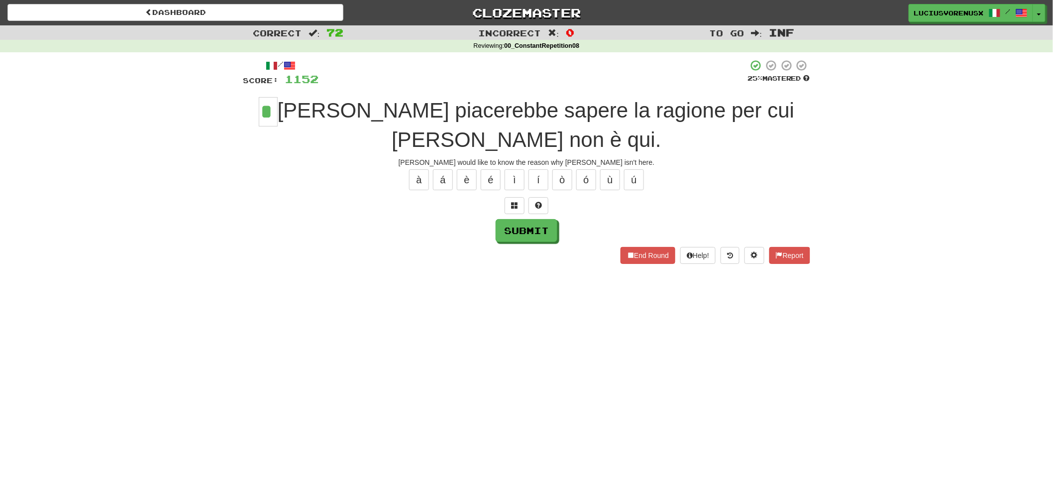
type input "*"
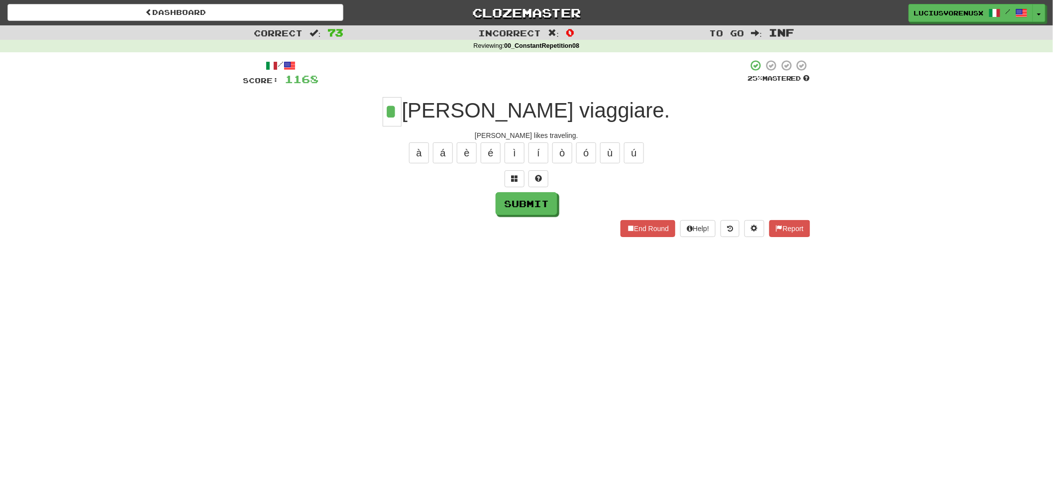
type input "*"
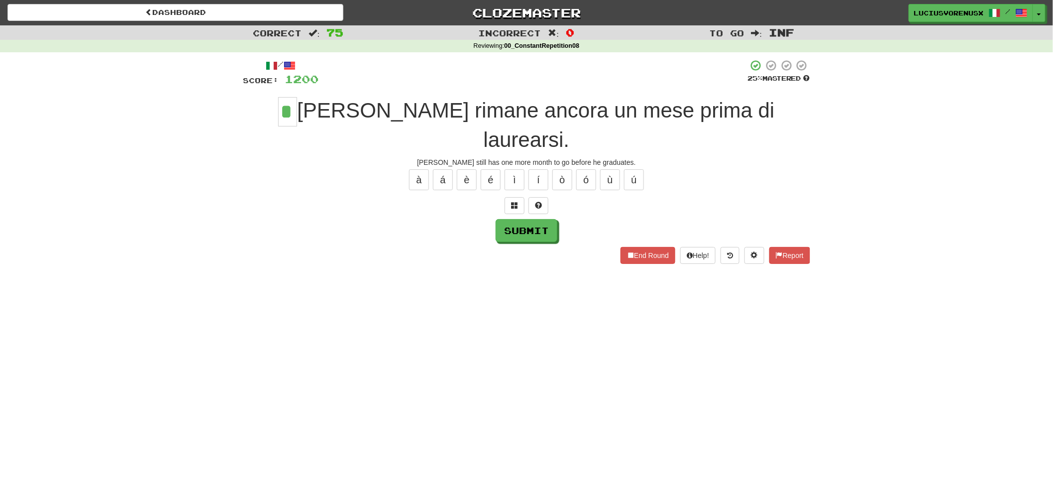
type input "*"
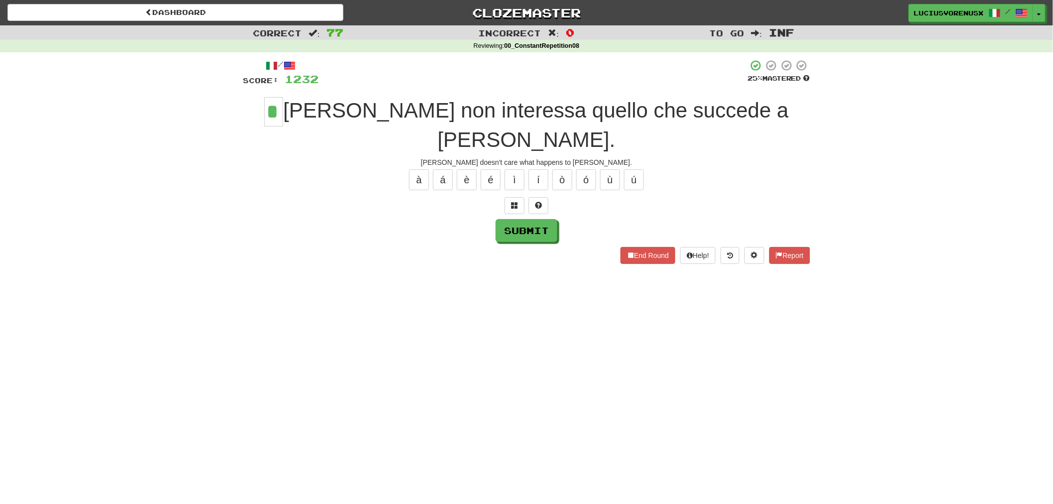
type input "*"
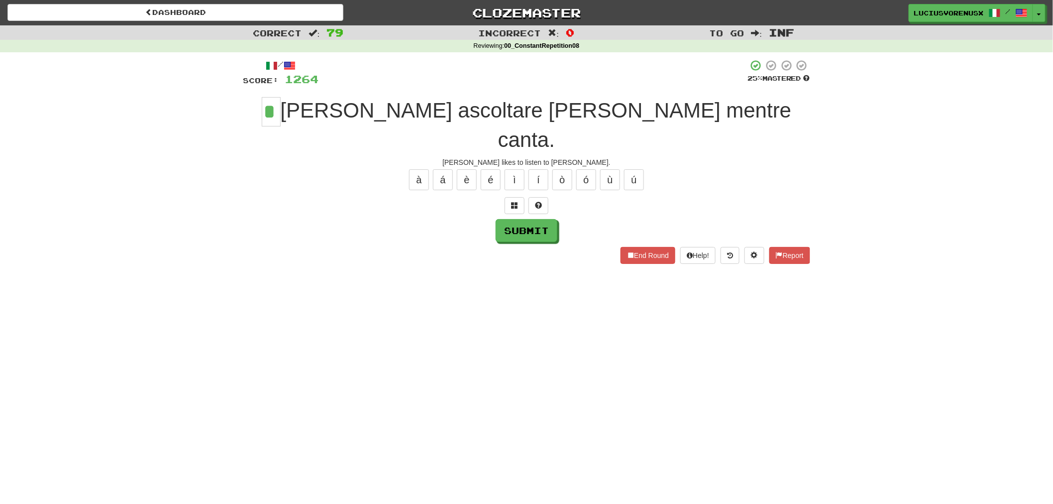
type input "*"
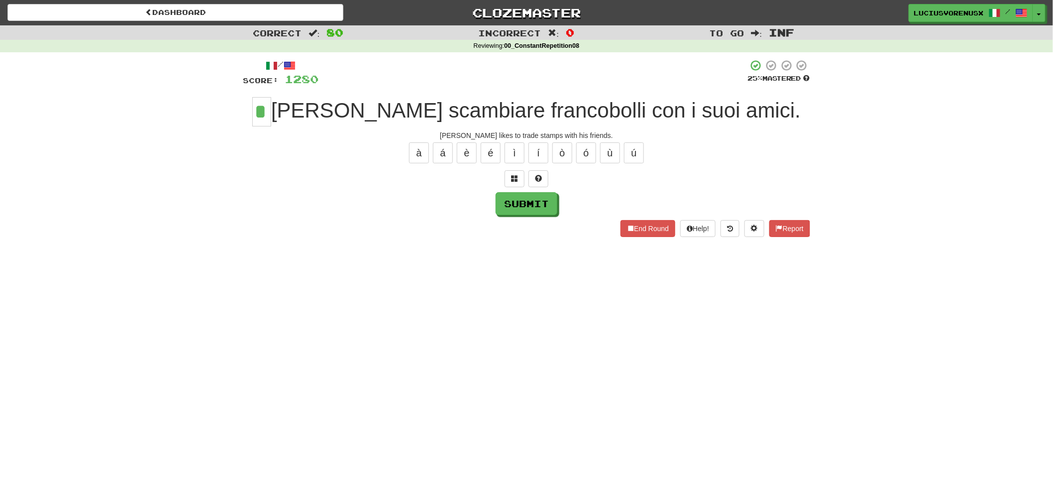
type input "*"
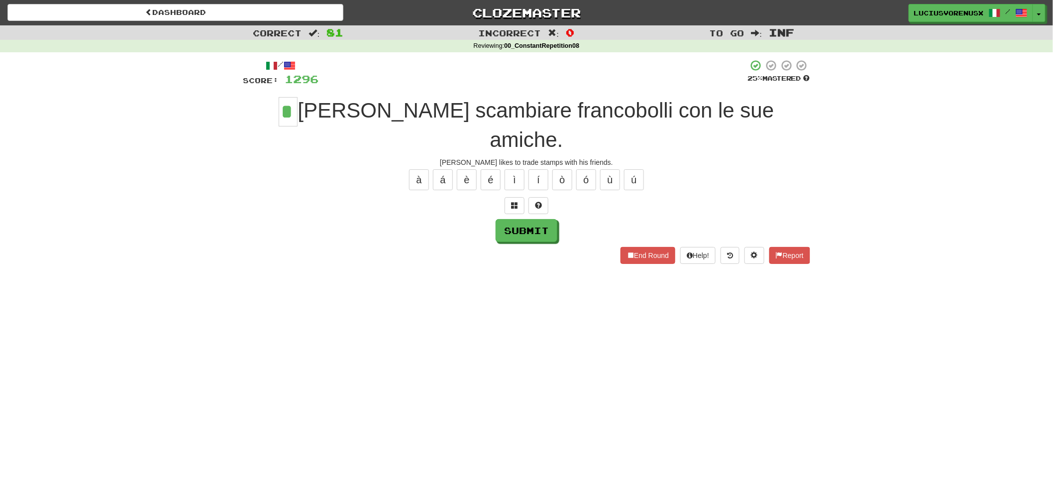
type input "*"
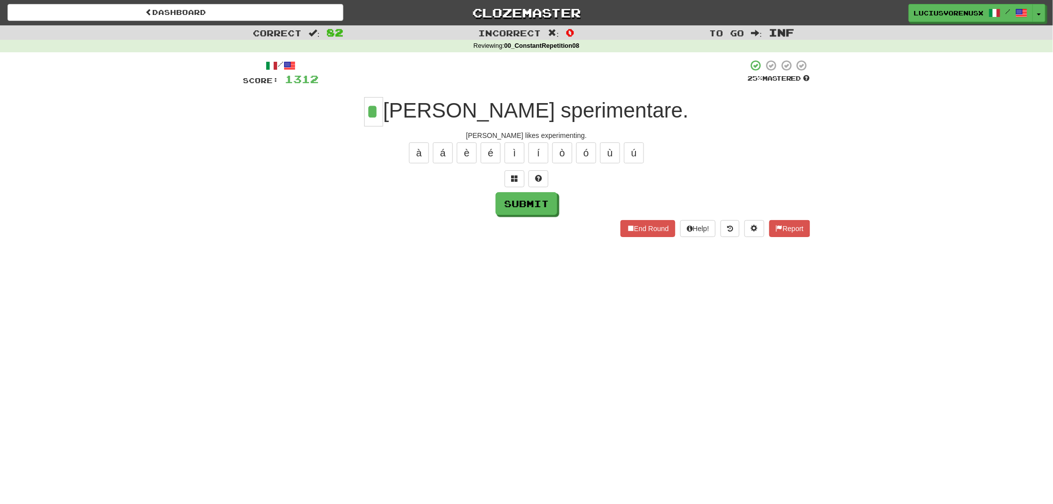
type input "*"
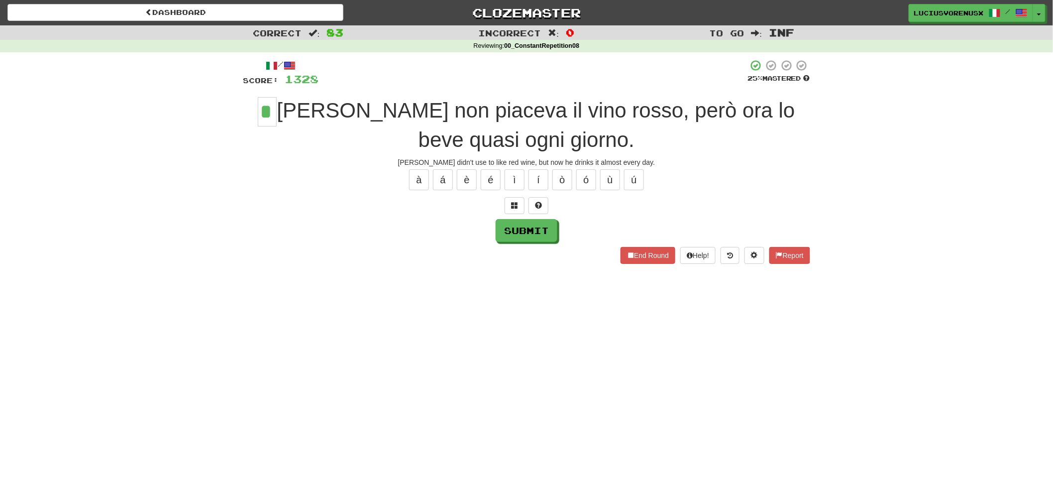
type input "*"
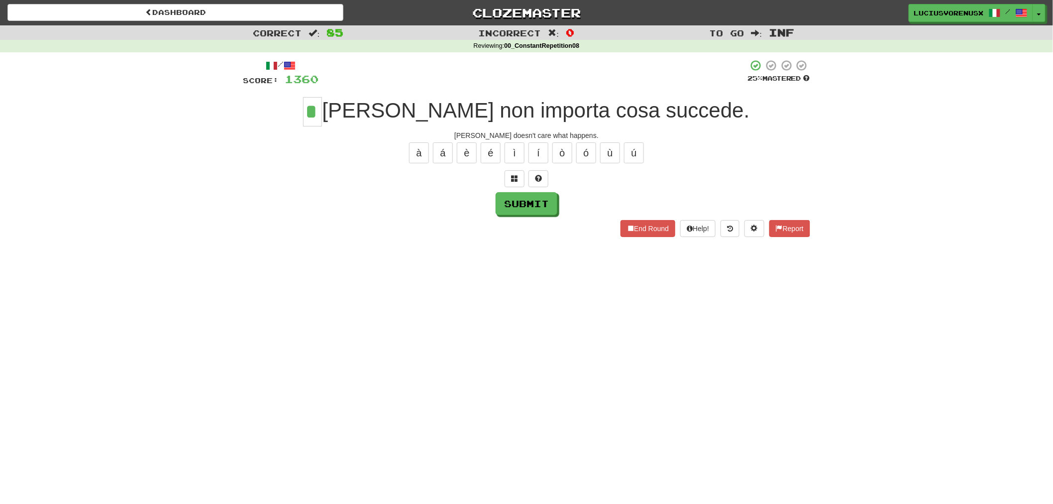
type input "*"
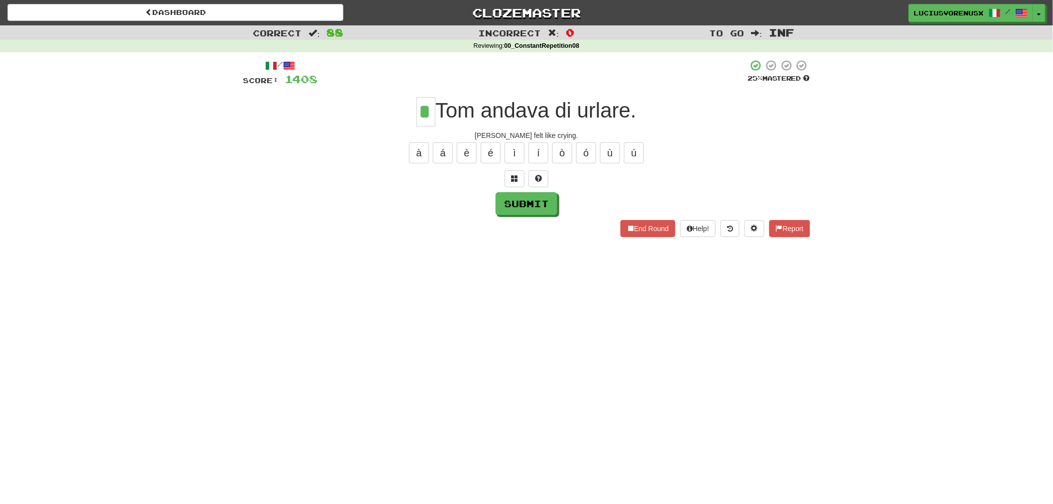
type input "*"
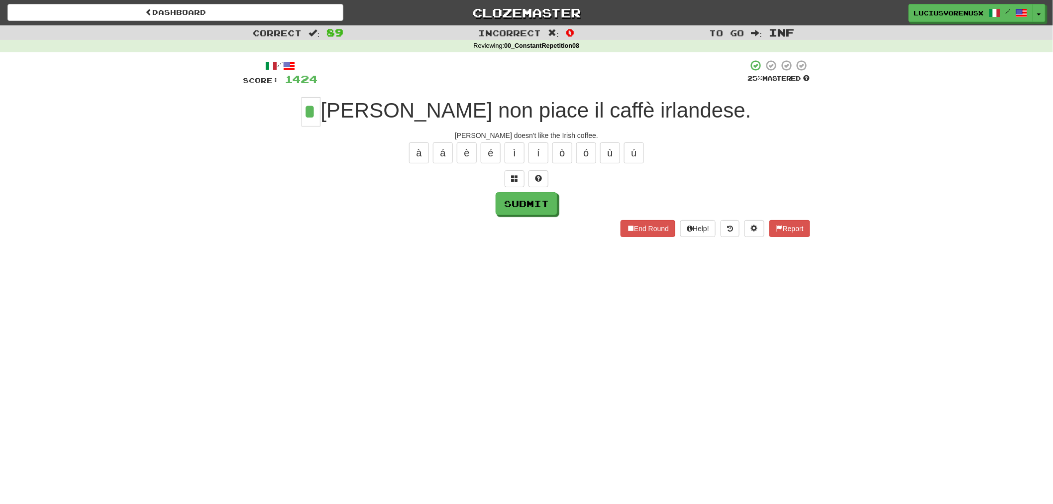
type input "*"
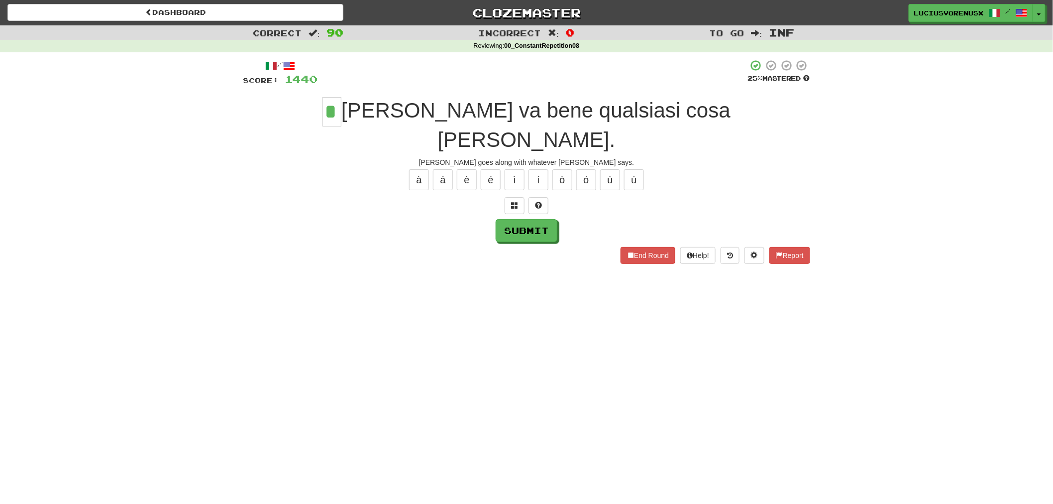
type input "*"
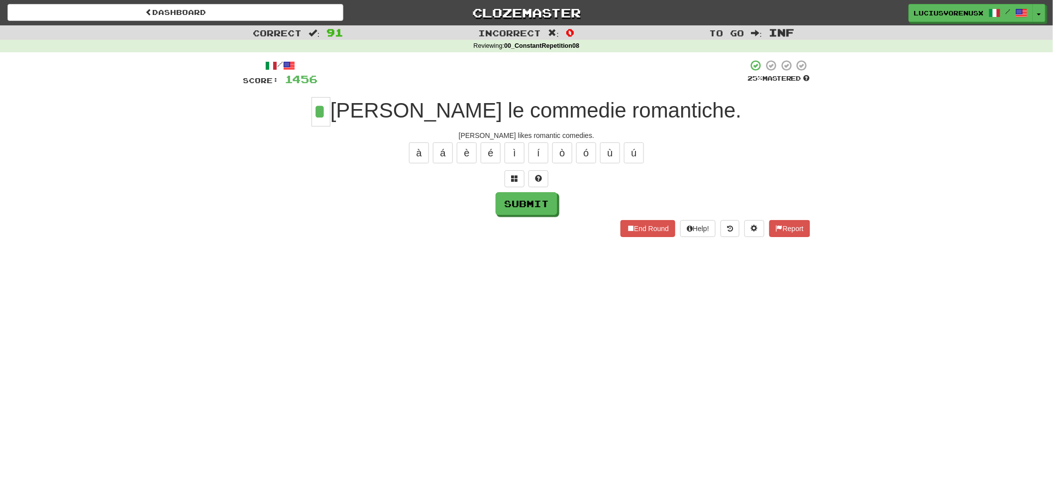
type input "*"
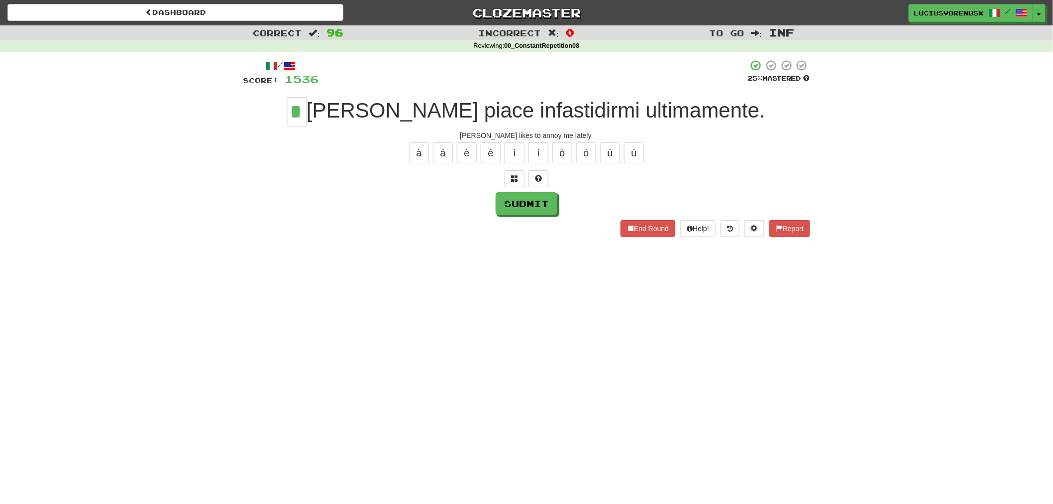
type input "*"
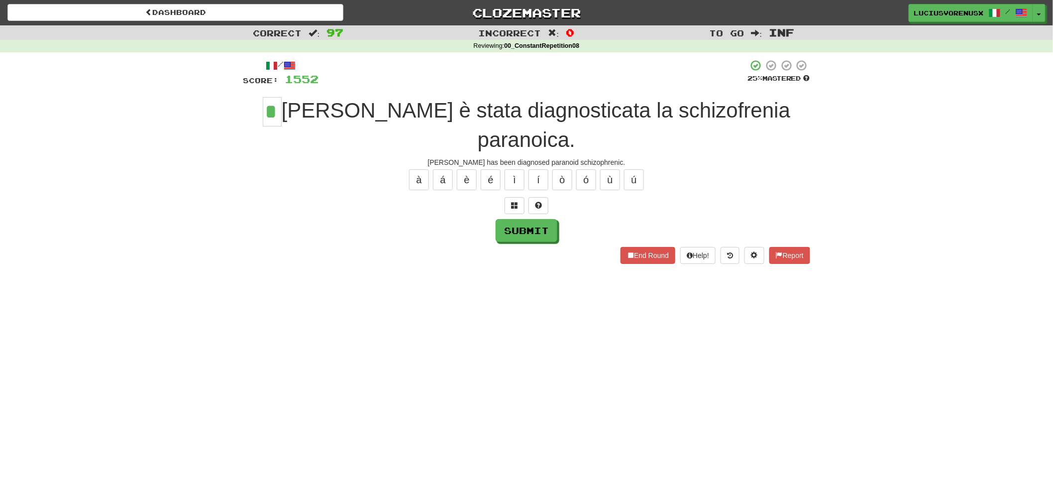
type input "*"
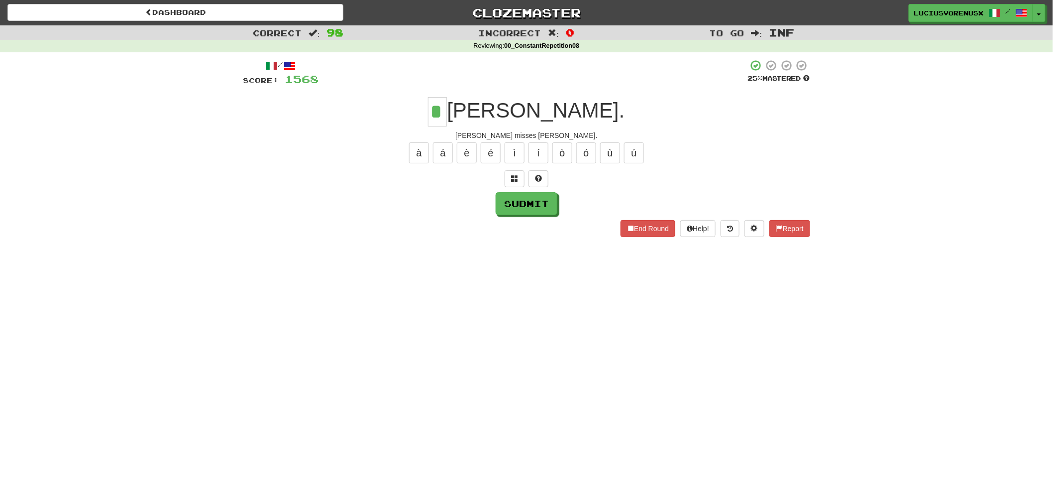
type input "*"
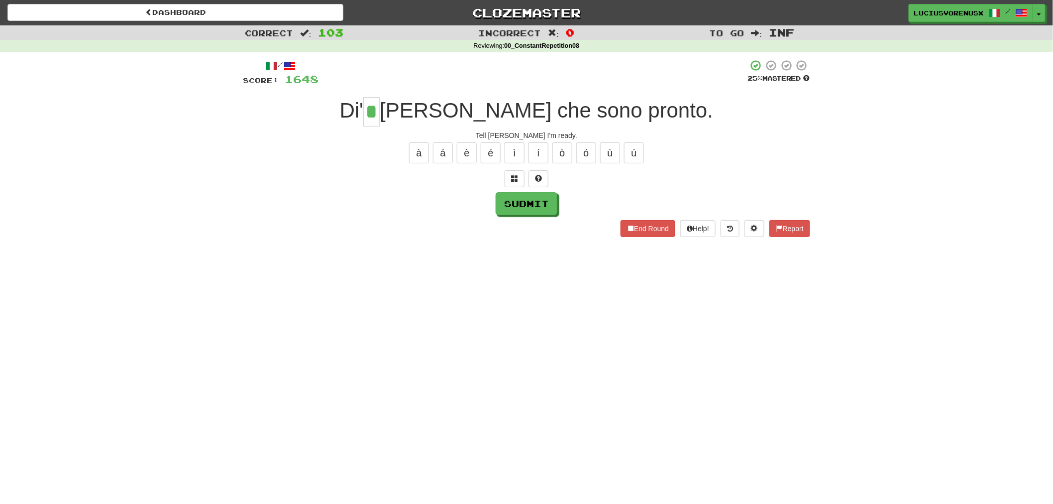
type input "*"
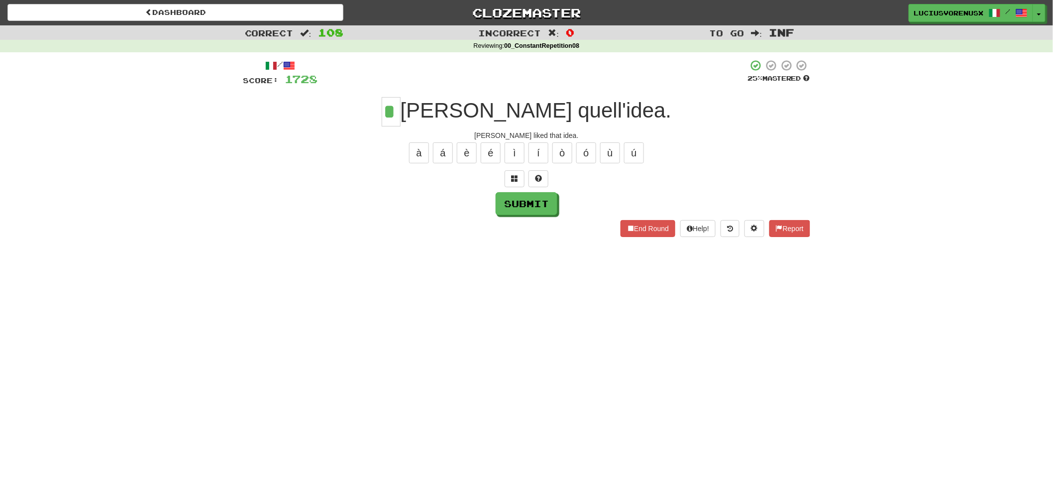
type input "*"
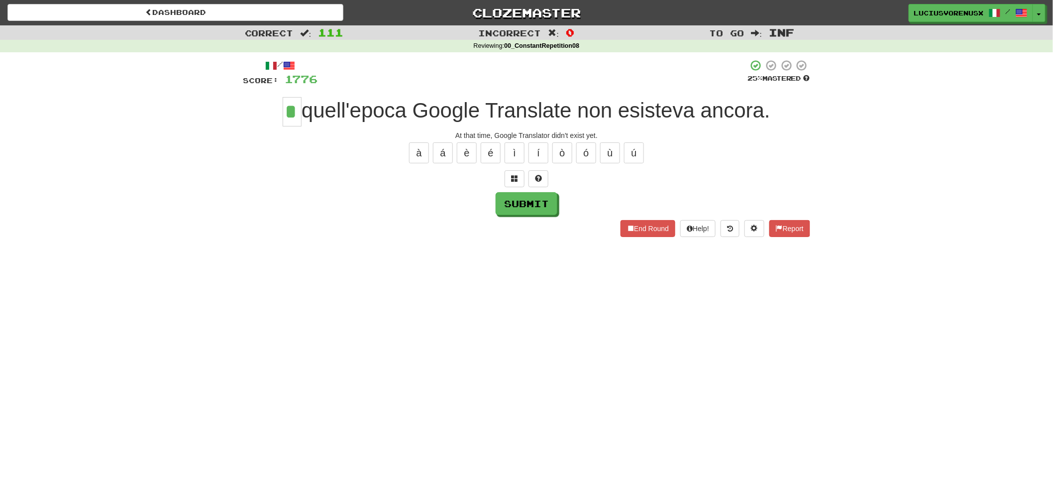
type input "*"
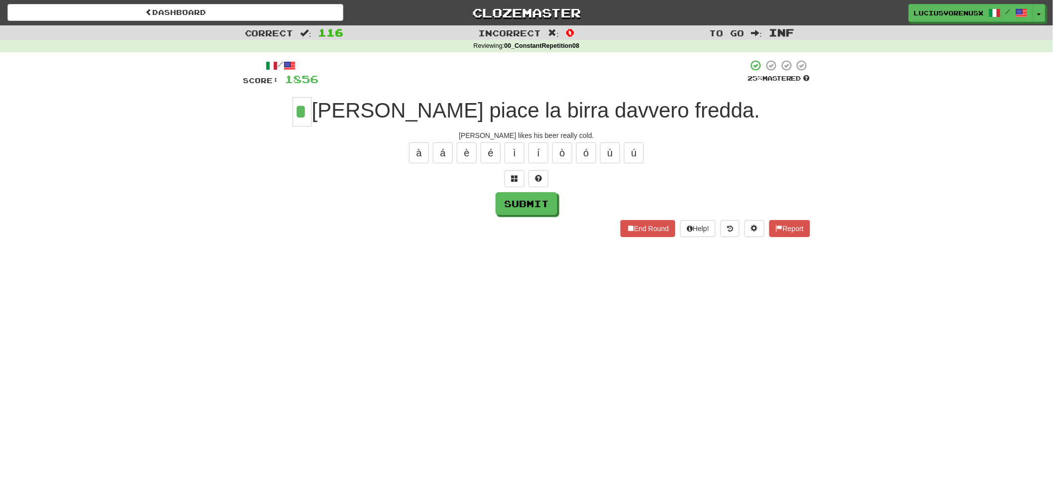
type input "*"
